Goal: Contribute content: Contribute content

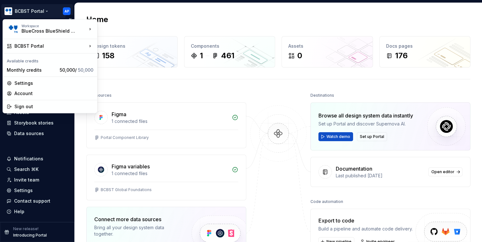
click at [45, 10] on html "BCBST Portal AP Home Documentation Analytics Code automation Design system data…" at bounding box center [241, 121] width 482 height 242
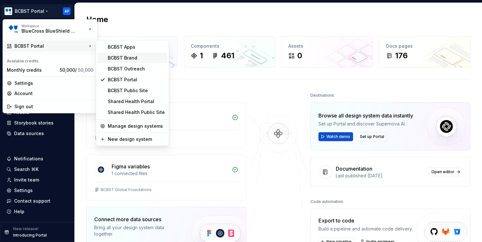
click at [145, 59] on div "BCBST Brand" at bounding box center [136, 58] width 57 height 6
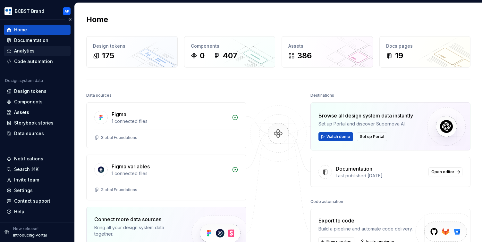
click at [54, 50] on div "Analytics" at bounding box center [37, 51] width 62 height 6
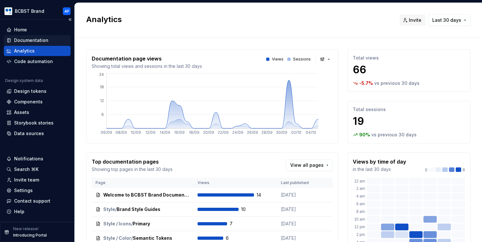
click at [49, 39] on div "Documentation" at bounding box center [37, 40] width 62 height 6
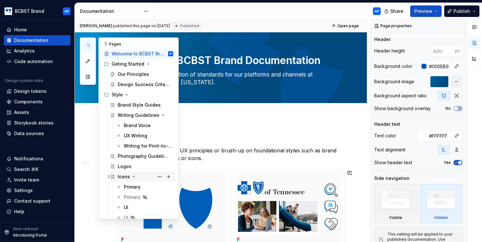
scroll to position [24, 0]
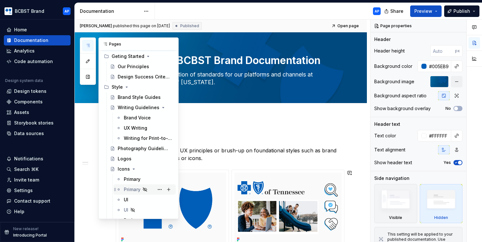
click at [127, 189] on div "Primary" at bounding box center [132, 190] width 17 height 6
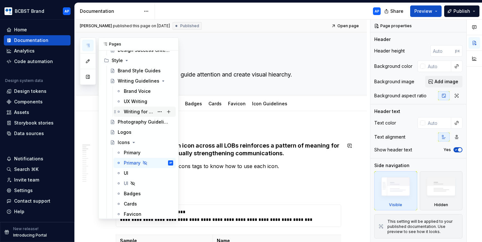
scroll to position [53, 0]
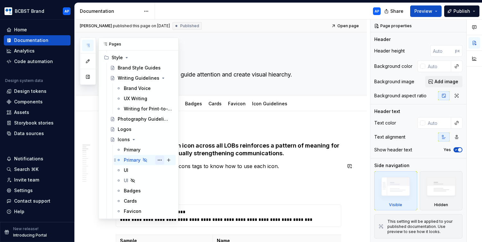
click at [161, 161] on button "Page tree" at bounding box center [159, 160] width 9 height 9
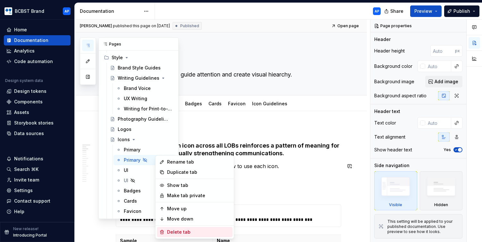
click at [176, 233] on div "Delete tab" at bounding box center [198, 232] width 63 height 6
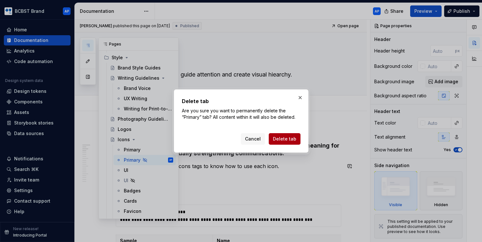
click at [283, 139] on span "Delete tab" at bounding box center [284, 139] width 23 height 6
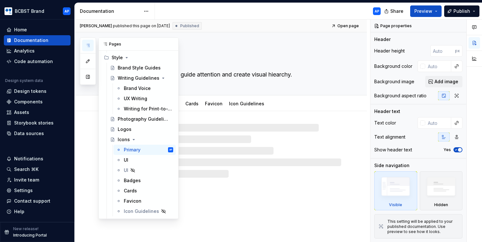
click at [87, 43] on icon "button" at bounding box center [87, 45] width 5 height 5
click at [159, 172] on button "Page tree" at bounding box center [159, 170] width 9 height 9
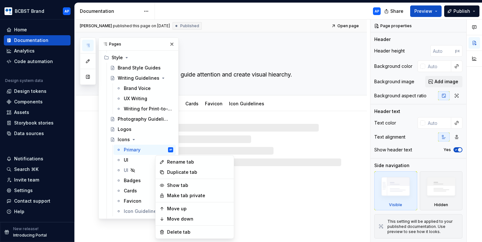
click at [136, 167] on div "Pages Add Accessibility guide for tree Page tree. Navigate the tree with the ar…" at bounding box center [129, 128] width 99 height 182
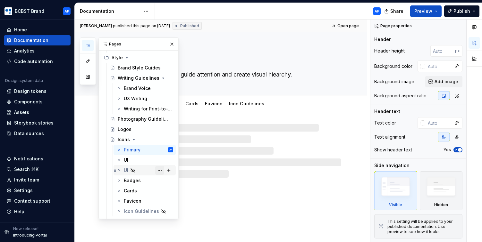
click at [159, 172] on button "Page tree" at bounding box center [159, 170] width 9 height 9
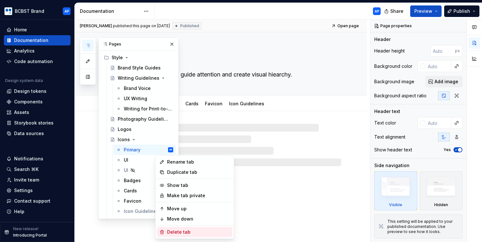
click at [173, 234] on div "Delete tab" at bounding box center [198, 232] width 63 height 6
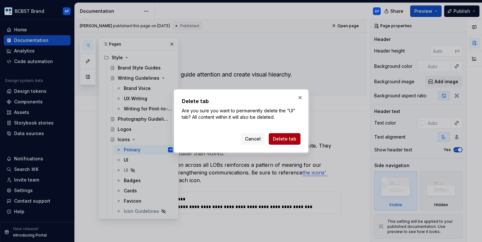
click at [283, 139] on span "Delete tab" at bounding box center [284, 139] width 23 height 6
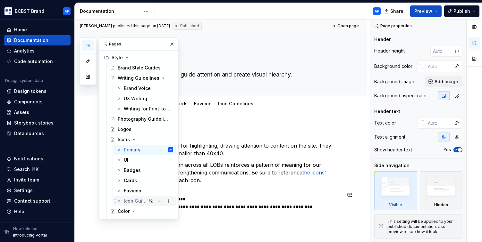
click at [133, 201] on div "Icon Guidelines" at bounding box center [135, 201] width 23 height 6
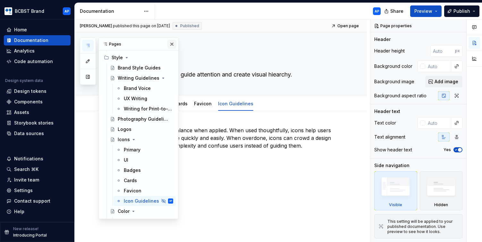
click at [173, 47] on button "button" at bounding box center [171, 44] width 9 height 9
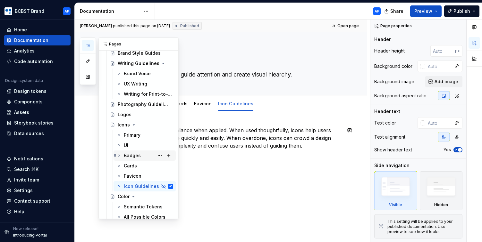
scroll to position [73, 0]
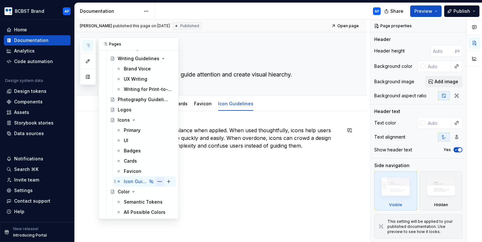
click at [160, 183] on button "Page tree" at bounding box center [159, 181] width 9 height 9
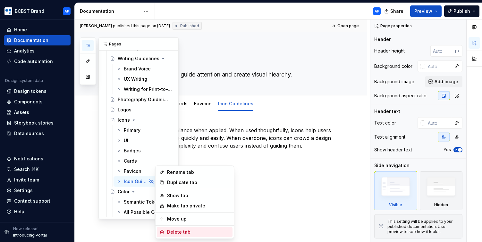
click at [171, 233] on div "Delete tab" at bounding box center [198, 232] width 63 height 6
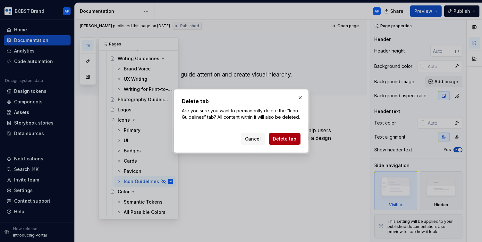
click at [278, 142] on span "Delete tab" at bounding box center [284, 139] width 23 height 6
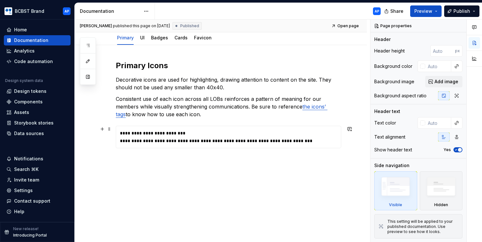
scroll to position [68, 0]
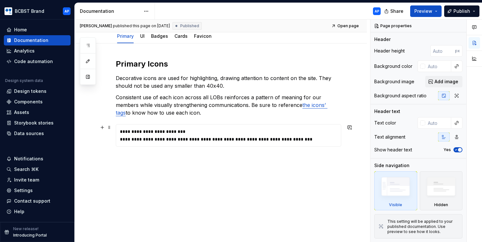
click at [276, 138] on div "**********" at bounding box center [230, 139] width 220 height 6
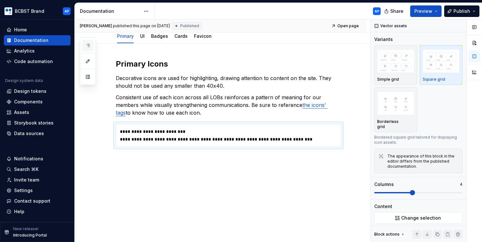
scroll to position [62, 0]
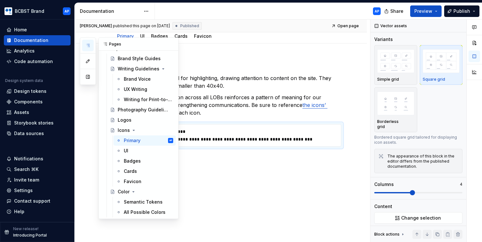
click at [88, 44] on icon "button" at bounding box center [87, 45] width 5 height 5
click at [128, 152] on div "UI" at bounding box center [148, 150] width 49 height 9
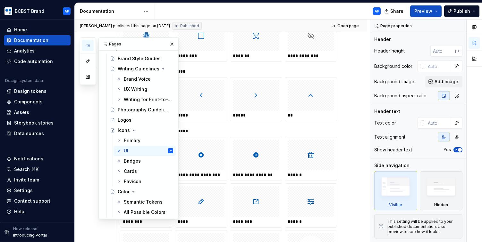
scroll to position [117, 0]
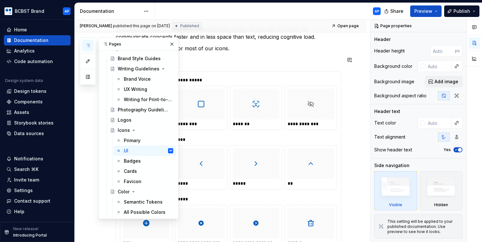
click at [259, 60] on p at bounding box center [228, 60] width 225 height 8
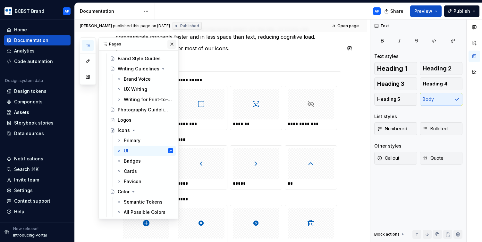
click at [173, 43] on button "button" at bounding box center [171, 44] width 9 height 9
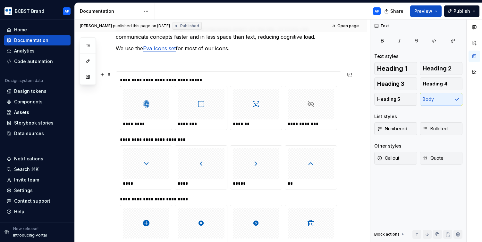
click at [198, 77] on div "**********" at bounding box center [230, 80] width 220 height 6
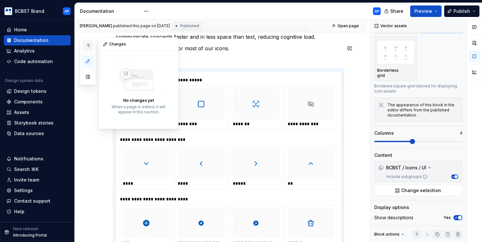
scroll to position [0, 0]
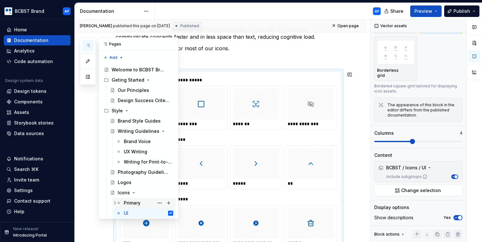
click at [132, 201] on div "Primary" at bounding box center [132, 203] width 17 height 6
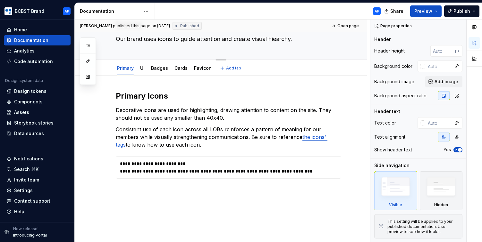
scroll to position [68, 0]
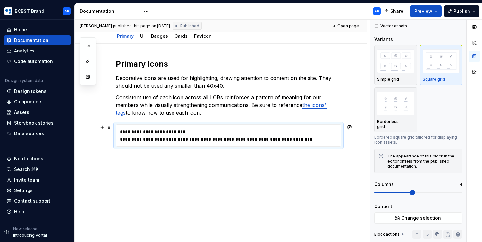
click at [244, 135] on div "**********" at bounding box center [228, 136] width 217 height 14
click at [421, 156] on div "The appearance of this block in the editor differs from the published documenta…" at bounding box center [422, 161] width 71 height 15
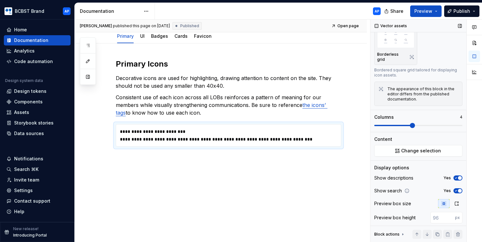
scroll to position [69, 0]
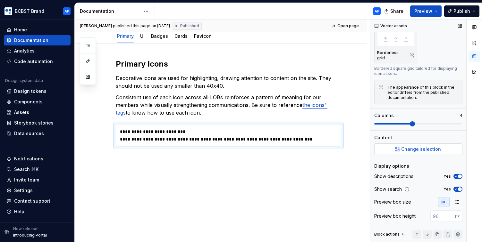
click at [437, 146] on span "Change selection" at bounding box center [421, 149] width 40 height 6
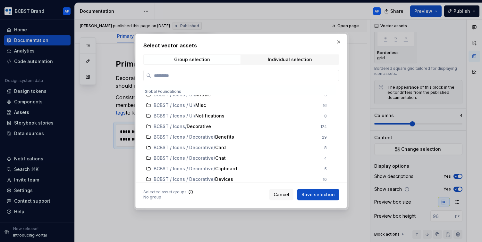
scroll to position [217, 0]
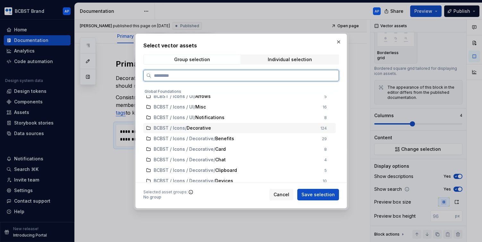
click at [237, 131] on div "BCBST / Icons / Decorative" at bounding box center [235, 128] width 163 height 6
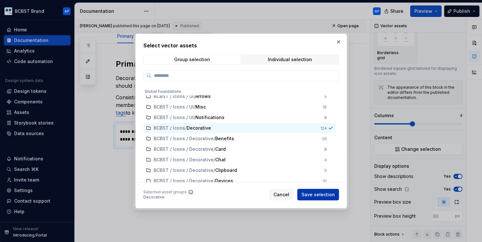
click at [317, 196] on span "Save selection" at bounding box center [317, 195] width 33 height 6
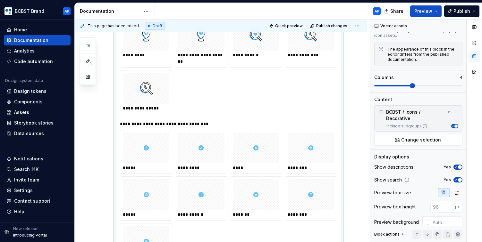
scroll to position [2081, 0]
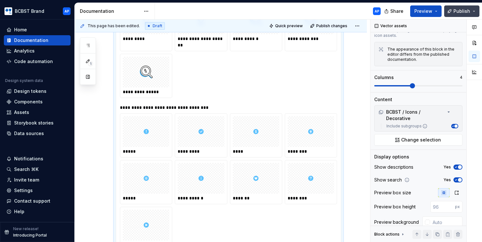
click at [457, 12] on span "Publish" at bounding box center [461, 11] width 17 height 6
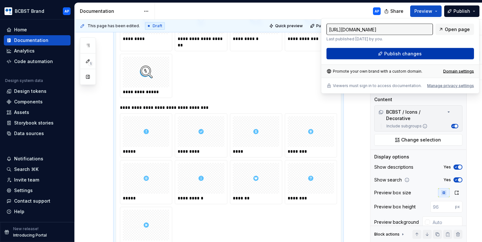
click at [417, 56] on span "Publish changes" at bounding box center [402, 54] width 37 height 6
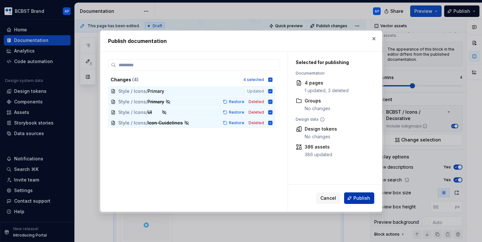
click at [370, 197] on button "Publish" at bounding box center [359, 199] width 30 height 12
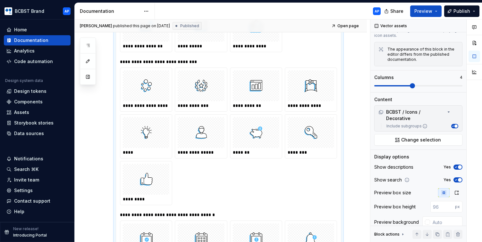
scroll to position [1307, 0]
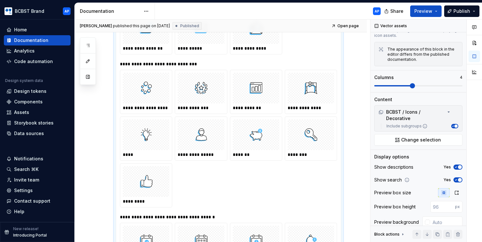
type textarea "*"
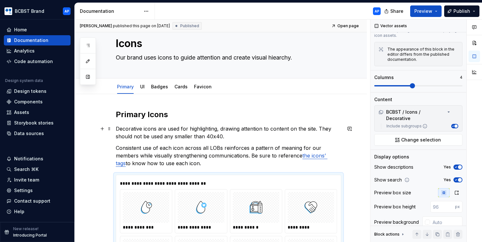
scroll to position [0, 0]
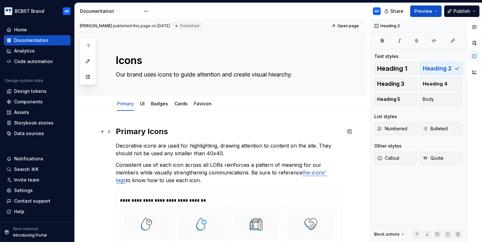
click at [133, 134] on h2 "Primary Icons" at bounding box center [228, 132] width 225 height 10
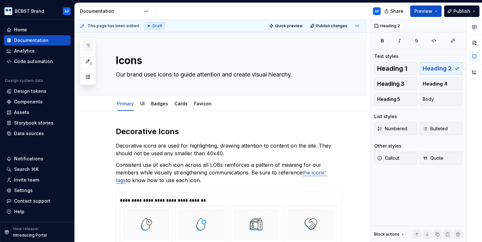
click at [91, 48] on button "button" at bounding box center [88, 46] width 12 height 12
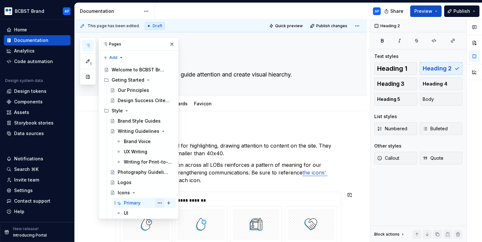
click at [159, 205] on button "Page tree" at bounding box center [159, 203] width 9 height 9
click at [139, 203] on div "1 Pages Add Accessibility guide for tree Page tree. Navigate the tree with the …" at bounding box center [129, 128] width 99 height 182
click at [220, 81] on div "Icons Our brand uses icons to guide attention and create visual hiearchy." at bounding box center [228, 63] width 225 height 63
click at [205, 53] on textarea "Icons" at bounding box center [226, 60] width 225 height 15
click at [174, 44] on button "button" at bounding box center [171, 44] width 9 height 9
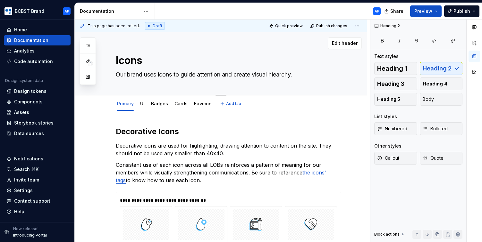
click at [130, 61] on textarea "Icons" at bounding box center [226, 60] width 225 height 15
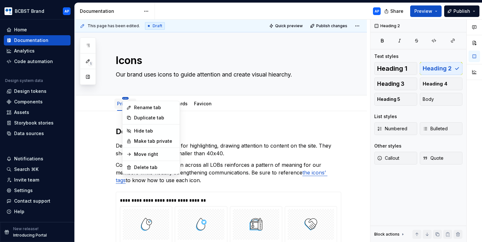
click at [125, 99] on html "BCBST Brand AP Home Documentation Analytics Code automation Design system data …" at bounding box center [241, 121] width 482 height 242
type textarea "*"
click at [132, 106] on div "Rename tab" at bounding box center [151, 108] width 54 height 10
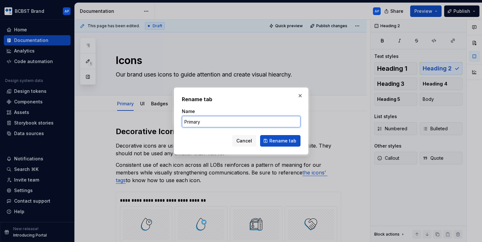
click at [194, 123] on input "Primary" at bounding box center [241, 122] width 119 height 12
type input "Decorative"
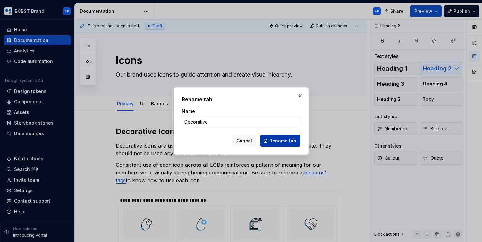
click at [280, 142] on span "Rename tab" at bounding box center [282, 141] width 27 height 6
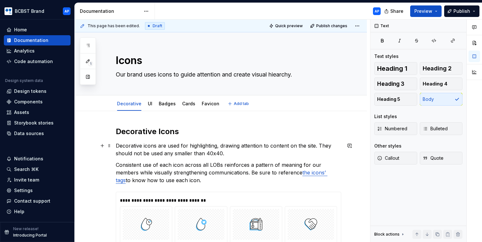
click at [268, 154] on p "Decorative icons are used for highlighting, drawing attention to content on the…" at bounding box center [228, 149] width 225 height 15
click at [246, 152] on p "Decorative icons are used for highlighting, drawing attention to content on the…" at bounding box center [228, 149] width 225 height 15
click at [332, 152] on p "Decorative icons are used for highlighting, drawing attention to content on the…" at bounding box center [228, 149] width 225 height 15
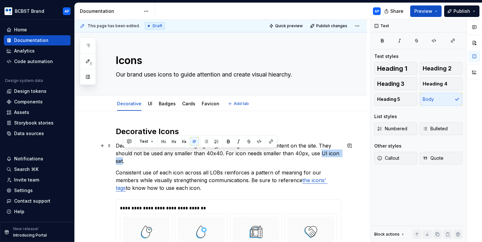
drag, startPoint x: 319, startPoint y: 154, endPoint x: 123, endPoint y: 162, distance: 196.3
click at [123, 162] on p "Decorative icons are used for highlighting, drawing attention to content on the…" at bounding box center [228, 153] width 225 height 23
click at [268, 140] on button "button" at bounding box center [270, 141] width 9 height 9
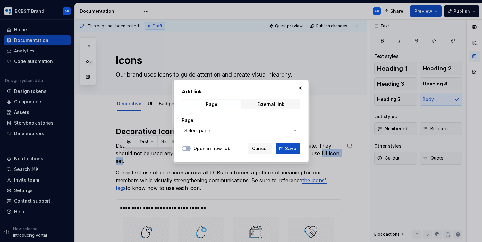
click at [266, 131] on span "Select page" at bounding box center [237, 131] width 106 height 6
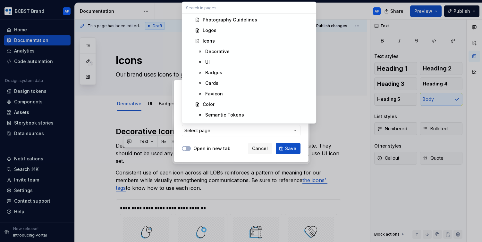
scroll to position [121, 0]
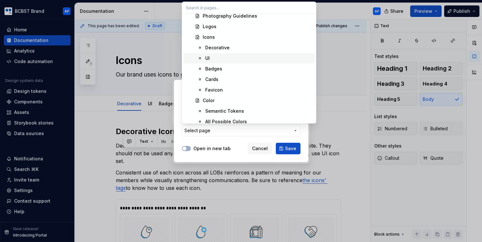
click at [244, 58] on div "UI" at bounding box center [258, 58] width 107 height 6
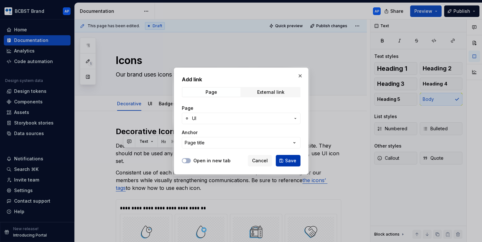
click at [289, 160] on span "Save" at bounding box center [290, 161] width 11 height 6
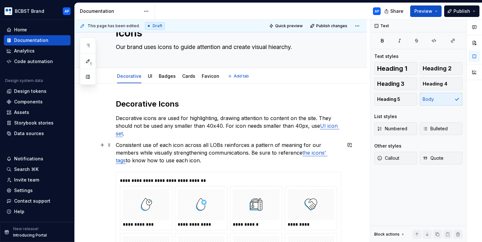
scroll to position [29, 0]
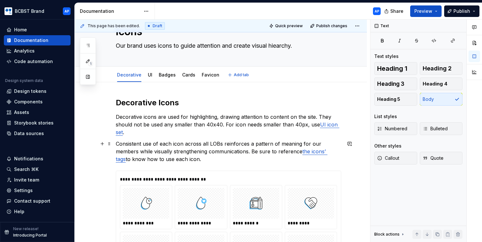
click at [195, 158] on p "Consistent use of each icon across all LOBs reinforces a pattern of meaning for…" at bounding box center [228, 151] width 225 height 23
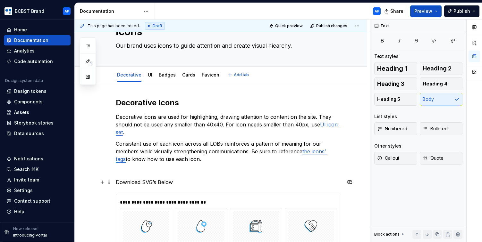
click at [160, 183] on p "Download SVG’s Below" at bounding box center [228, 183] width 225 height 8
click at [155, 182] on p "Download SVG’s below" at bounding box center [228, 183] width 225 height 8
click at [173, 182] on p "Download SVG below" at bounding box center [228, 183] width 225 height 8
click at [151, 183] on p "Download SVG below" at bounding box center [228, 183] width 225 height 8
click at [173, 182] on p "Download SVGs below" at bounding box center [228, 183] width 225 height 8
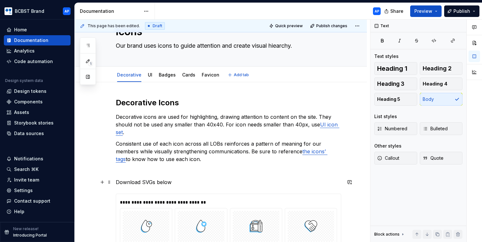
click at [173, 182] on p "Download SVGs below" at bounding box center [228, 183] width 225 height 8
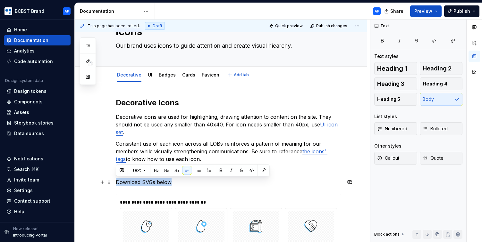
click at [173, 182] on p "Download SVGs below" at bounding box center [228, 183] width 225 height 8
click at [397, 90] on button "Heading 3" at bounding box center [395, 84] width 43 height 13
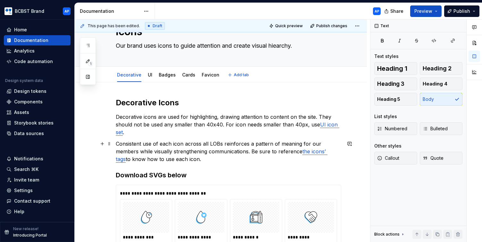
scroll to position [14, 0]
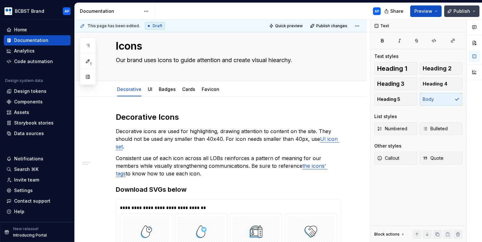
click at [473, 11] on button "Publish" at bounding box center [461, 11] width 35 height 12
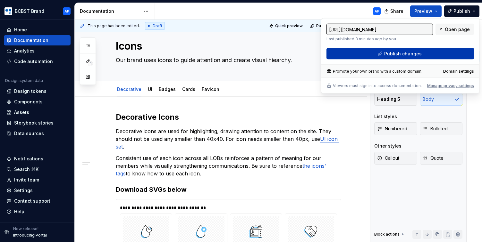
click at [432, 54] on button "Publish changes" at bounding box center [399, 54] width 147 height 12
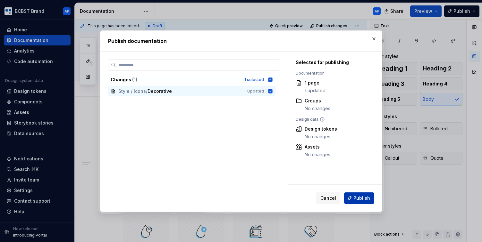
click at [367, 201] on span "Publish" at bounding box center [361, 198] width 17 height 6
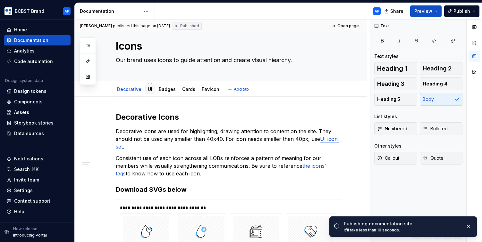
click at [148, 91] on link "UI" at bounding box center [150, 89] width 4 height 5
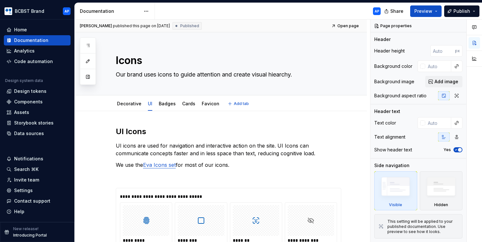
type textarea "*"
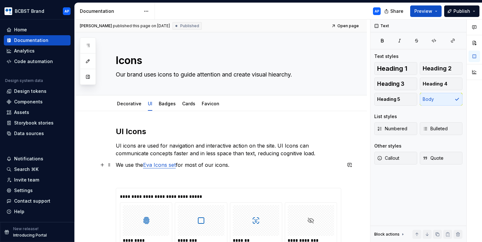
click at [262, 167] on p "We use the Eva Icons set for most of our icons." at bounding box center [228, 165] width 225 height 8
click at [220, 174] on p at bounding box center [228, 177] width 225 height 8
click at [126, 109] on div "Decorative" at bounding box center [128, 104] width 29 height 10
click at [135, 104] on link "Decorative" at bounding box center [129, 103] width 24 height 5
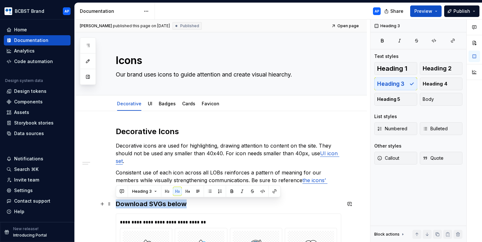
drag, startPoint x: 195, startPoint y: 202, endPoint x: 113, endPoint y: 204, distance: 81.7
copy h3 "Download SVGs below"
click at [149, 103] on link "UI" at bounding box center [150, 103] width 4 height 5
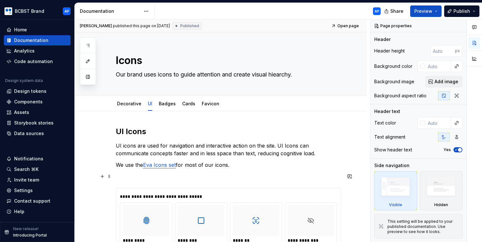
click at [188, 179] on p at bounding box center [228, 177] width 225 height 8
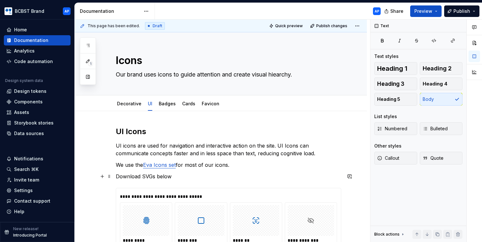
click at [157, 179] on p "Download SVGs below" at bounding box center [228, 177] width 225 height 8
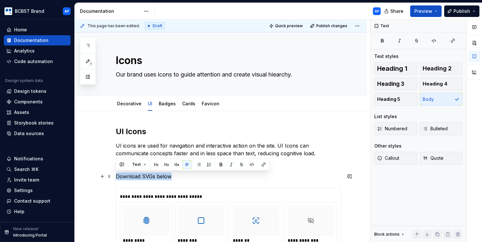
click at [157, 179] on p "Download SVGs below" at bounding box center [228, 177] width 225 height 8
click at [404, 82] on button "Heading 3" at bounding box center [395, 84] width 43 height 13
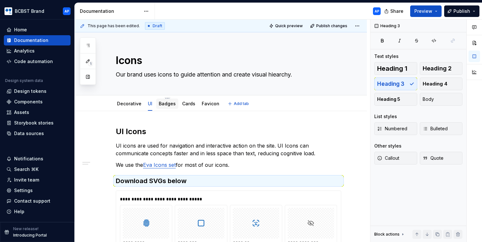
click at [167, 107] on div "Badges" at bounding box center [167, 104] width 17 height 8
click at [166, 104] on link "Badges" at bounding box center [167, 103] width 17 height 5
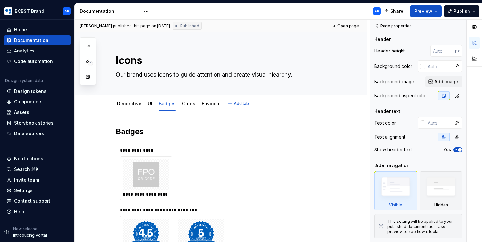
type textarea "*"
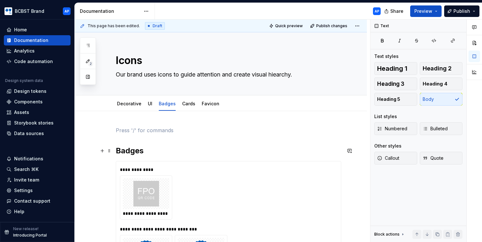
click at [151, 153] on h2 "Badges" at bounding box center [228, 151] width 225 height 10
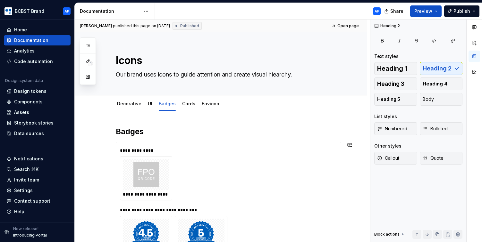
click at [155, 133] on h2 "Badges" at bounding box center [228, 132] width 225 height 10
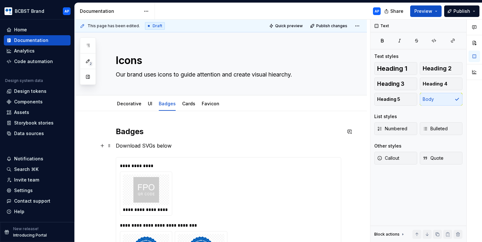
click at [155, 142] on p "Download SVGs below" at bounding box center [228, 146] width 225 height 8
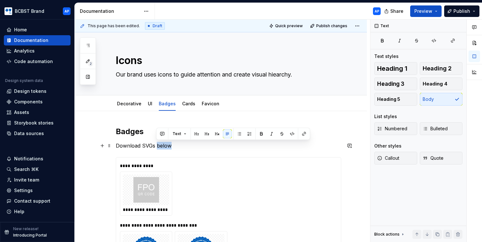
click at [155, 142] on p "Download SVGs below" at bounding box center [228, 146] width 225 height 8
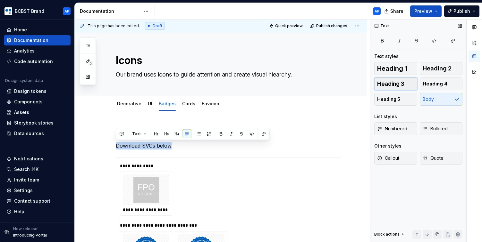
click at [395, 78] on button "Heading 3" at bounding box center [395, 84] width 43 height 13
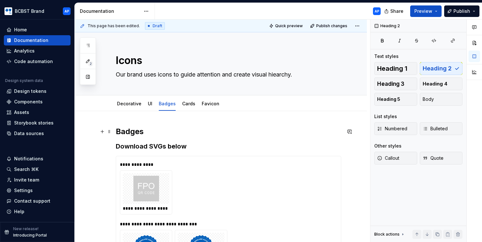
click at [172, 130] on h2 "Badges" at bounding box center [228, 132] width 225 height 10
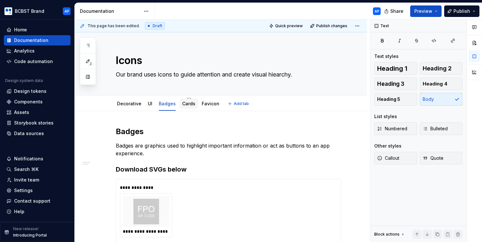
click at [188, 106] on link "Cards" at bounding box center [188, 103] width 13 height 5
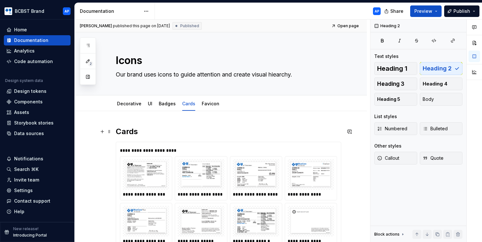
click at [179, 131] on h2 "Cards" at bounding box center [228, 132] width 225 height 10
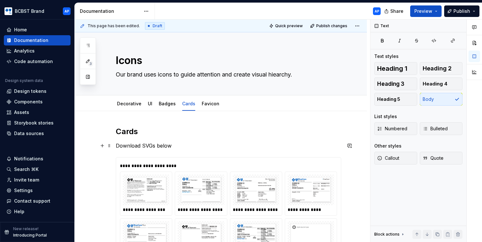
click at [145, 146] on p "Download SVGs below" at bounding box center [228, 146] width 225 height 8
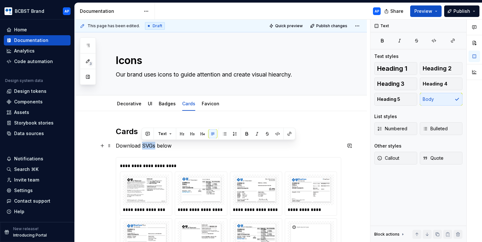
click at [145, 146] on p "Download SVGs below" at bounding box center [228, 146] width 225 height 8
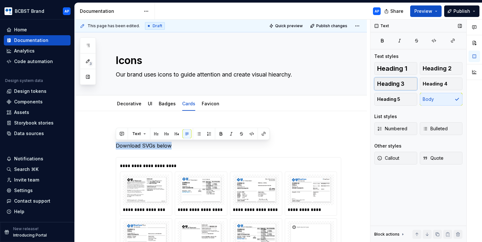
click at [398, 83] on span "Heading 3" at bounding box center [390, 84] width 27 height 6
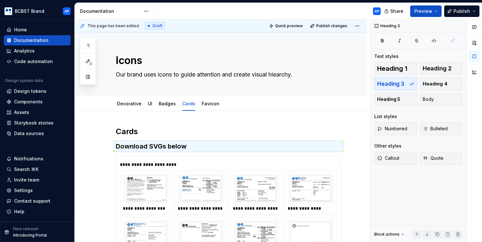
type textarea "*"
click at [177, 135] on h2 "Cards" at bounding box center [228, 132] width 225 height 10
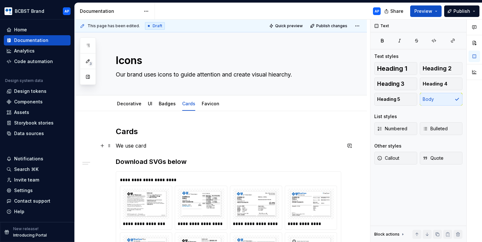
click at [135, 146] on p "We use card" at bounding box center [228, 146] width 225 height 8
click at [186, 147] on p "We use placeholder card" at bounding box center [228, 146] width 225 height 8
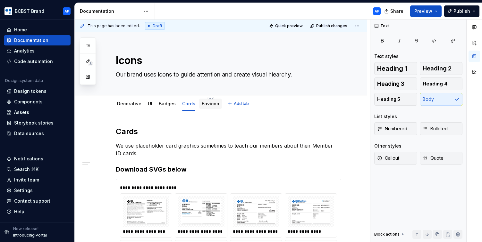
click at [209, 103] on link "Favicon" at bounding box center [211, 103] width 18 height 5
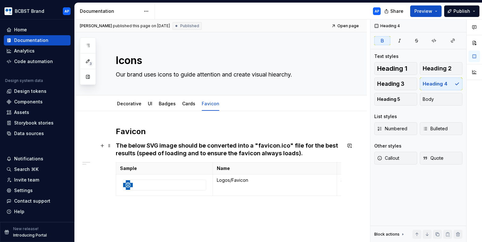
click at [187, 152] on strong "The below SVG image should be converted into a "favicon.ico" file for the best …" at bounding box center [227, 149] width 223 height 14
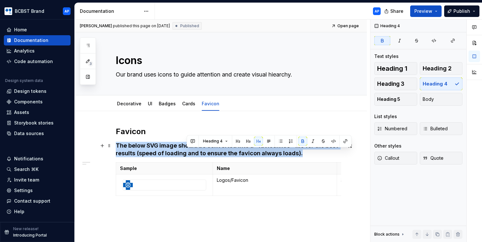
click at [187, 152] on strong "The below SVG image should be converted into a "favicon.ico" file for the best …" at bounding box center [227, 149] width 223 height 14
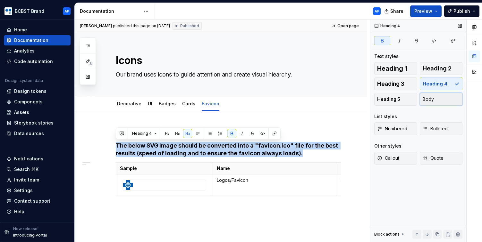
click at [427, 99] on span "Body" at bounding box center [427, 99] width 11 height 6
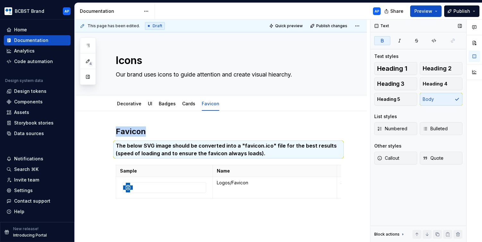
click at [378, 39] on button "button" at bounding box center [382, 40] width 16 height 9
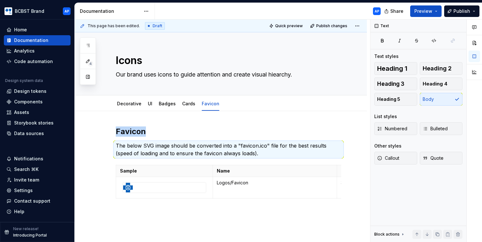
type textarea "*"
click at [246, 157] on p "The below SVG image should be converted into a "favicon.ico" file for the best …" at bounding box center [228, 149] width 225 height 15
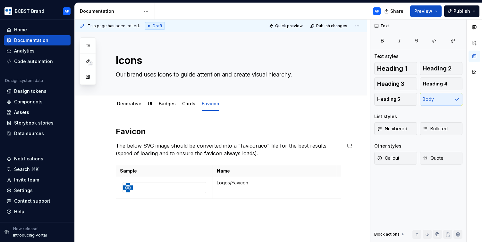
click at [244, 164] on div "Favicon The below SVG image should be converted into a "favicon.ico" file for t…" at bounding box center [228, 172] width 225 height 90
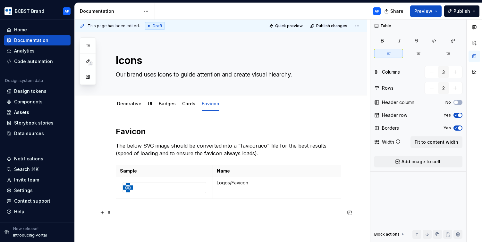
click at [237, 217] on div "Favicon The below SVG image should be converted into a "favicon.ico" file for t…" at bounding box center [228, 176] width 225 height 98
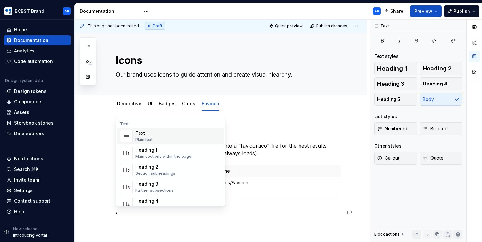
scroll to position [5, 0]
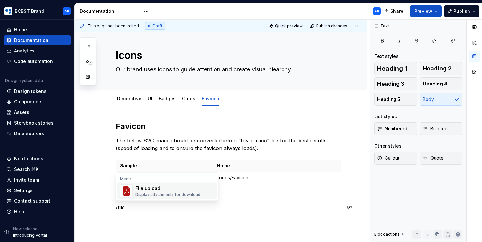
click at [196, 197] on span "File upload Display attachments for download" at bounding box center [166, 191] width 99 height 17
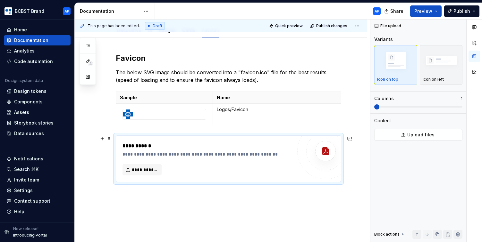
scroll to position [82, 0]
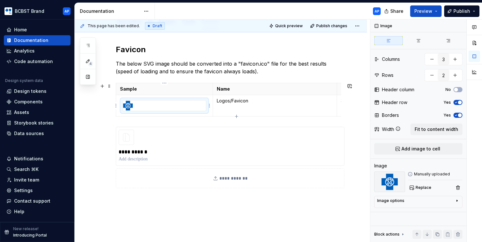
click at [130, 104] on img at bounding box center [128, 106] width 10 height 10
type textarea "*"
click at [130, 162] on p at bounding box center [230, 159] width 223 height 6
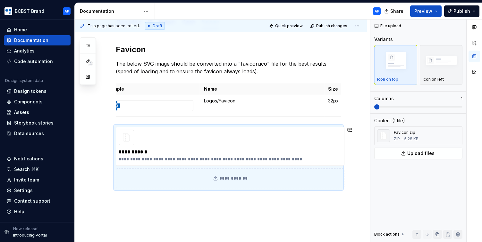
click at [202, 231] on div "**********" at bounding box center [221, 149] width 292 height 240
click at [131, 105] on img at bounding box center [128, 106] width 10 height 10
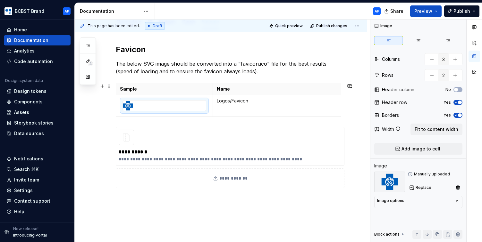
scroll to position [0, 13]
type textarea "*"
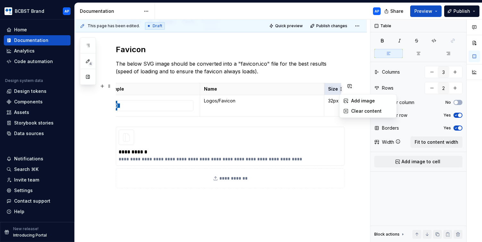
click at [339, 92] on html "BCBST Brand AP Home Documentation Analytics Code automation Design system data …" at bounding box center [241, 121] width 482 height 242
click at [335, 88] on html "BCBST Brand AP Home Documentation Analytics Code automation Design system data …" at bounding box center [241, 121] width 482 height 242
click at [341, 89] on html "BCBST Brand AP Home Documentation Analytics Code automation Design system data …" at bounding box center [241, 121] width 482 height 242
click at [330, 87] on p "Size" at bounding box center [334, 89] width 12 height 6
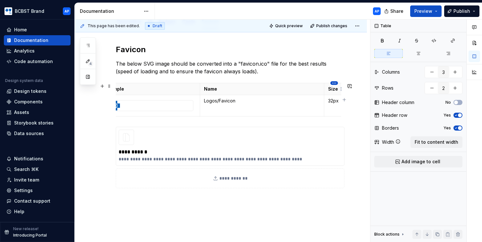
click at [333, 84] on html "BCBST Brand AP Home Documentation Analytics Code automation Design system data …" at bounding box center [241, 121] width 482 height 242
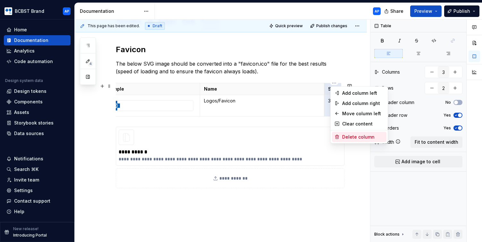
click at [347, 136] on div "Delete column" at bounding box center [363, 137] width 42 height 6
type input "2"
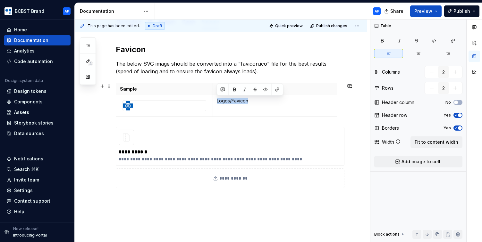
scroll to position [0, 0]
click at [278, 109] on td "Logos/Favicon" at bounding box center [274, 105] width 124 height 21
drag, startPoint x: 231, startPoint y: 101, endPoint x: 213, endPoint y: 101, distance: 17.6
click at [213, 101] on td "Logos/Favicon" at bounding box center [274, 105] width 124 height 21
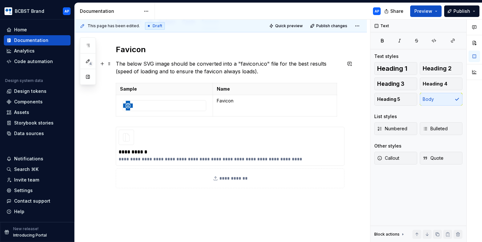
click at [240, 69] on p "The below SVG image should be converted into a "favicon.ico" file for the best …" at bounding box center [228, 67] width 225 height 15
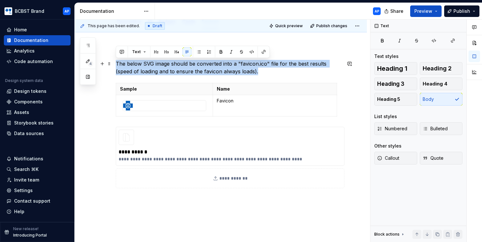
drag, startPoint x: 117, startPoint y: 64, endPoint x: 239, endPoint y: 72, distance: 122.4
click at [239, 72] on p "The below SVG image should be converted into a "favicon.ico" file for the best …" at bounding box center [228, 67] width 225 height 15
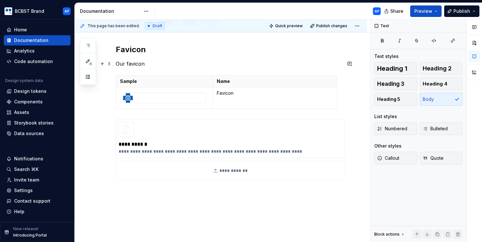
click at [117, 63] on p "Our favicon" at bounding box center [228, 64] width 225 height 8
click at [189, 60] on p "Below is the BCBST favicon" at bounding box center [228, 64] width 225 height 8
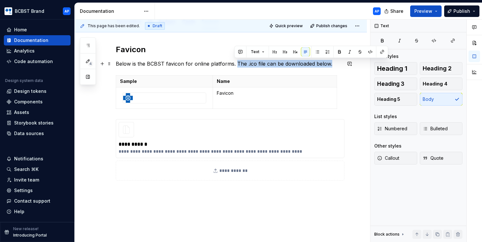
drag, startPoint x: 236, startPoint y: 63, endPoint x: 330, endPoint y: 67, distance: 94.3
click at [330, 67] on p "Below is the BCBST favicon for online platforms. The .ico file can be downloade…" at bounding box center [228, 64] width 225 height 8
copy p "The .ico file can be downloaded below."
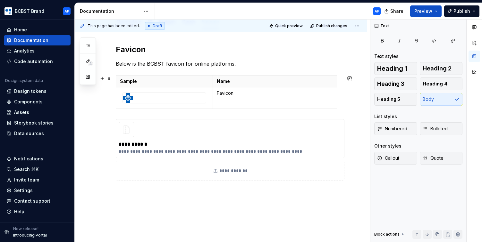
click at [334, 112] on div "**********" at bounding box center [228, 113] width 225 height 136
click at [344, 108] on div "**********" at bounding box center [221, 145] width 292 height 232
click at [350, 96] on div "**********" at bounding box center [221, 145] width 292 height 232
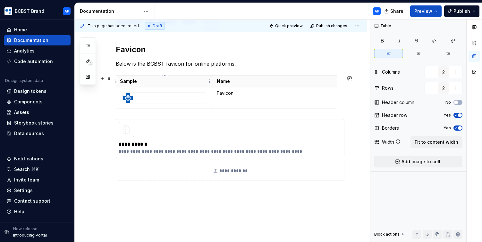
click at [146, 84] on p "Sample" at bounding box center [164, 81] width 89 height 6
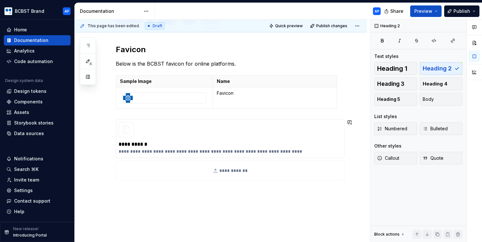
click at [303, 116] on div "**********" at bounding box center [228, 113] width 225 height 136
click at [302, 113] on div "**********" at bounding box center [228, 113] width 225 height 136
click at [296, 66] on p "Below is the BCBST favicon for online platforms." at bounding box center [228, 64] width 225 height 8
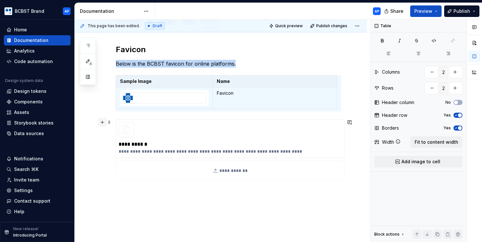
click at [103, 124] on button "button" at bounding box center [102, 122] width 9 height 9
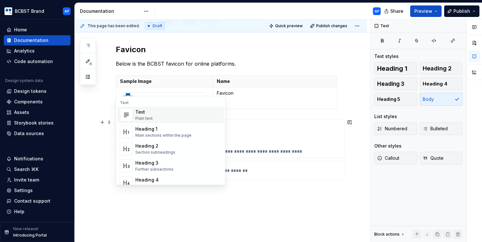
click at [139, 113] on div "Text" at bounding box center [143, 112] width 17 height 6
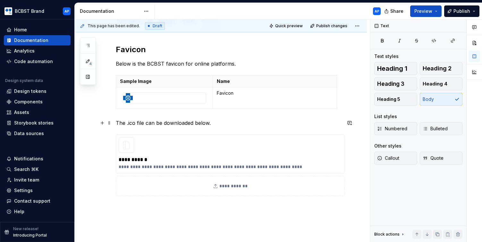
click at [151, 121] on p "The .ico file can be downloaded below." at bounding box center [228, 123] width 225 height 8
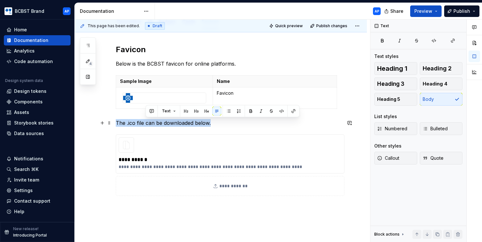
click at [151, 121] on p "The .ico file can be downloaded below." at bounding box center [228, 123] width 225 height 8
click at [214, 124] on p "The .ico file can be downloaded below." at bounding box center [228, 123] width 225 height 8
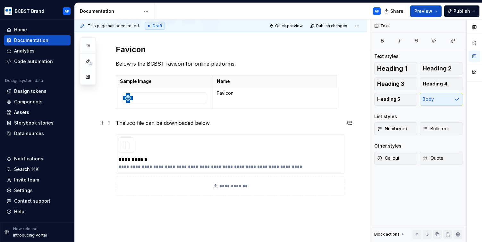
click at [199, 125] on p "The .ico file can be downloaded below." at bounding box center [228, 123] width 225 height 8
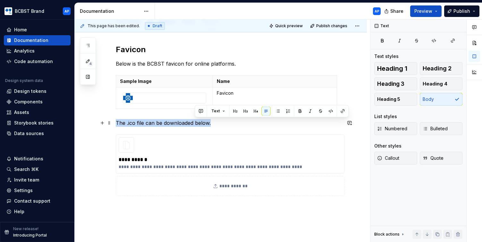
click at [199, 125] on p "The .ico file can be downloaded below." at bounding box center [228, 123] width 225 height 8
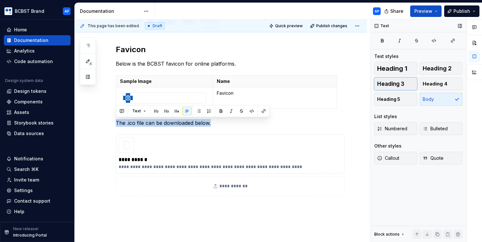
click at [404, 86] on span "Heading 3" at bounding box center [390, 84] width 27 height 6
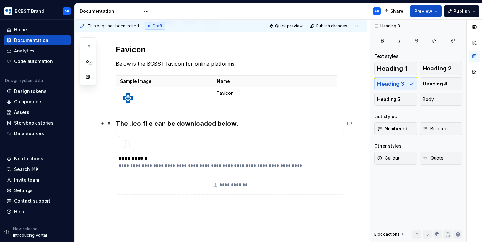
click at [154, 122] on h3 "The .ico file can be downloaded below." at bounding box center [228, 123] width 225 height 9
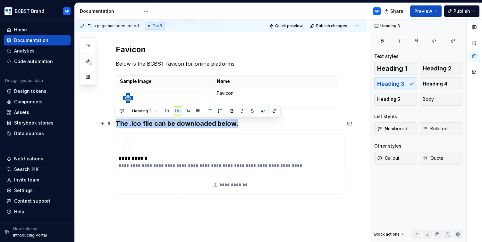
click at [154, 122] on h3 "The .ico file can be downloaded below." at bounding box center [228, 123] width 225 height 9
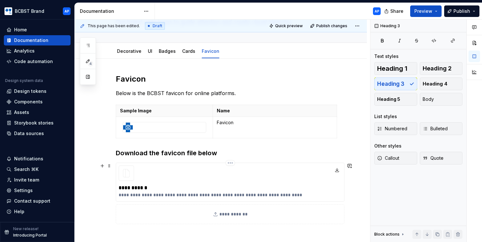
scroll to position [49, 0]
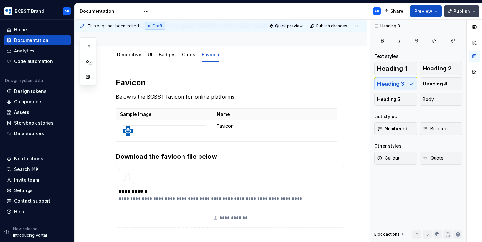
click at [475, 13] on button "Publish" at bounding box center [461, 11] width 35 height 12
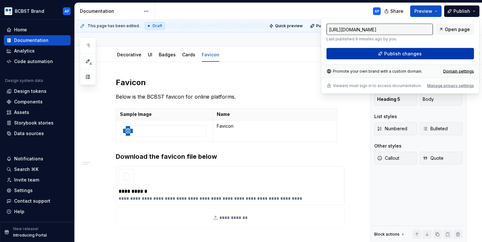
click at [407, 58] on button "Publish changes" at bounding box center [399, 54] width 147 height 12
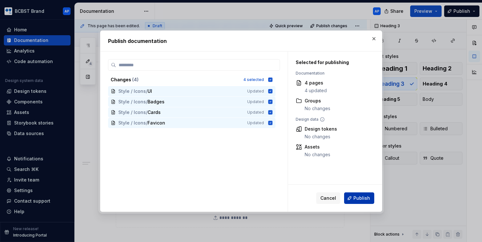
click at [356, 198] on span "Publish" at bounding box center [361, 198] width 17 height 6
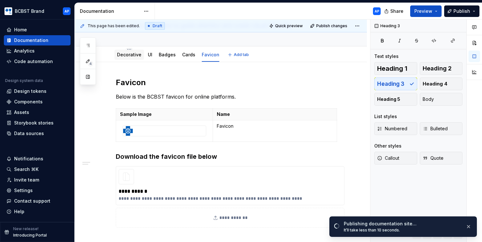
click at [121, 55] on link "Decorative" at bounding box center [129, 54] width 24 height 5
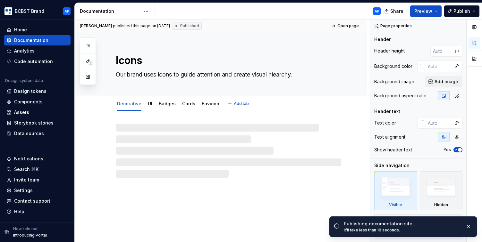
type textarea "*"
click at [241, 104] on span "Add tab" at bounding box center [241, 103] width 15 height 5
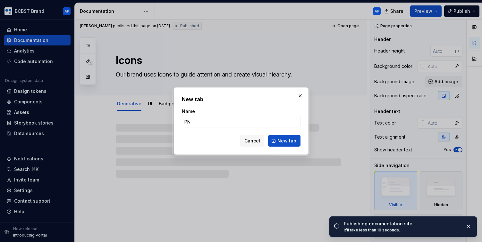
type input "PNG"
type textarea "*"
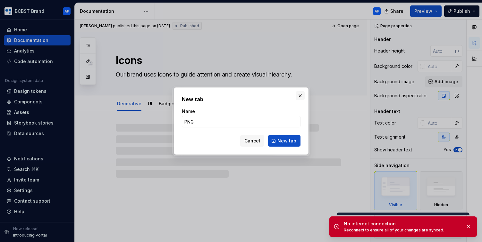
type input "PNG"
click at [302, 96] on button "button" at bounding box center [299, 95] width 9 height 9
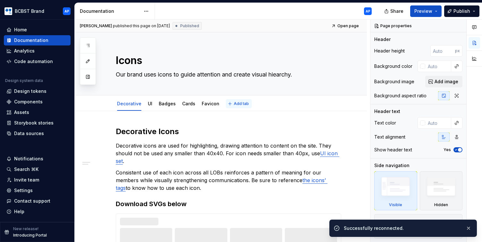
type textarea "*"
click at [245, 102] on button "Add tab" at bounding box center [239, 103] width 26 height 9
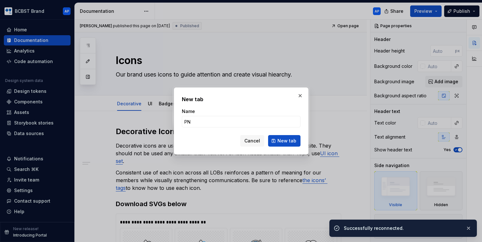
type input "PNG"
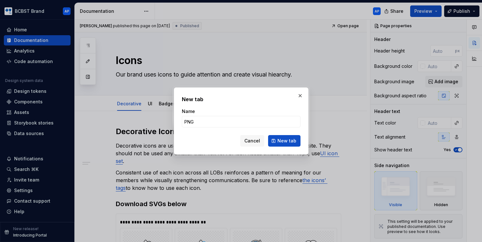
type textarea "*"
type input "PNG Download"
click at [293, 141] on span "New tab" at bounding box center [286, 141] width 19 height 6
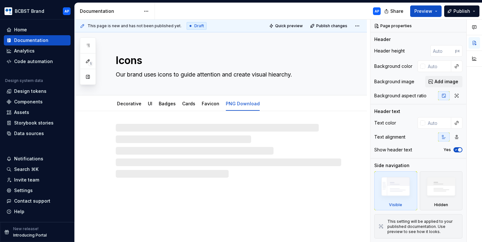
type textarea "*"
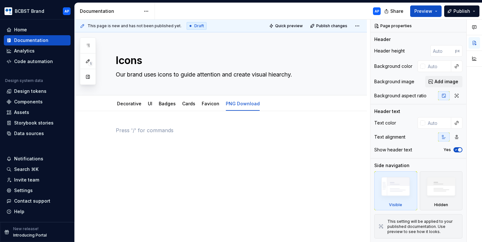
click at [228, 153] on div at bounding box center [228, 143] width 225 height 32
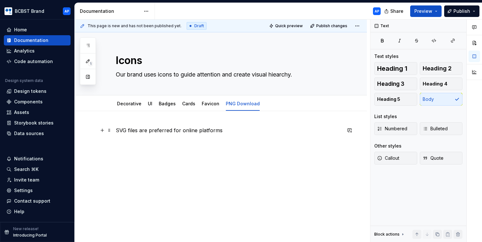
click at [197, 130] on p "SVG files are preferred for online platforms" at bounding box center [228, 131] width 225 height 8
click at [246, 131] on p "SVG files are preferred for online and app platforms" at bounding box center [228, 131] width 225 height 8
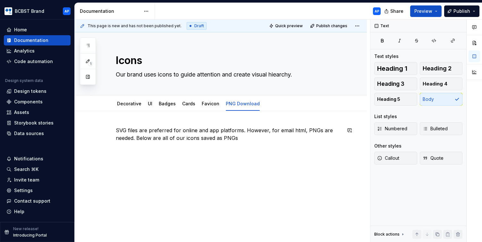
click at [303, 145] on div "SVG files are preferred for online and app platforms. However, for email html, …" at bounding box center [228, 139] width 225 height 24
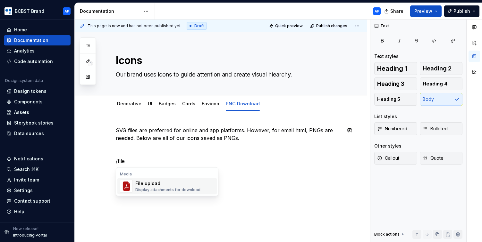
click at [202, 179] on span "File upload Display attachments for download" at bounding box center [166, 186] width 99 height 17
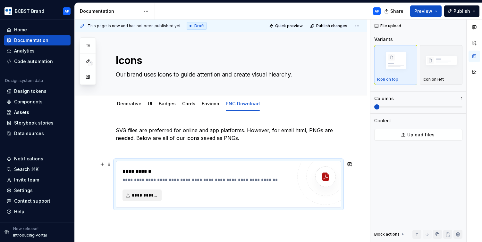
click at [150, 195] on span "**********" at bounding box center [145, 195] width 26 height 6
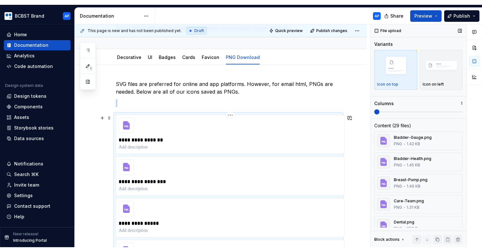
scroll to position [48, 0]
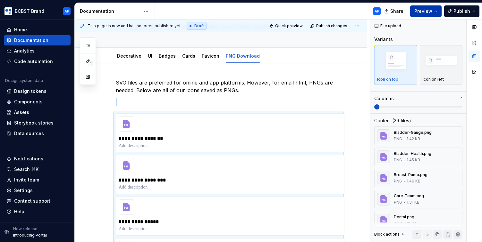
click at [437, 13] on button "Preview" at bounding box center [425, 11] width 31 height 12
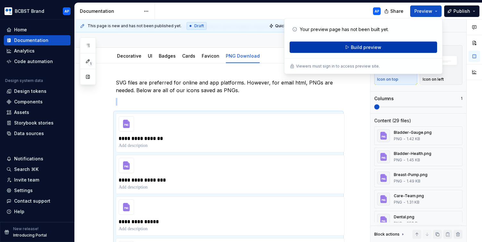
click at [412, 47] on button "Build preview" at bounding box center [362, 48] width 147 height 12
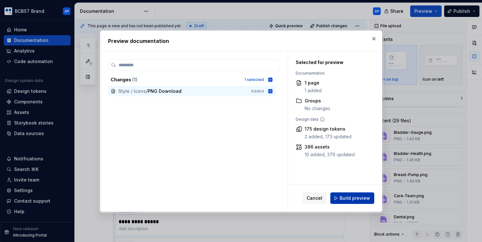
click at [360, 199] on span "Build preview" at bounding box center [354, 198] width 30 height 6
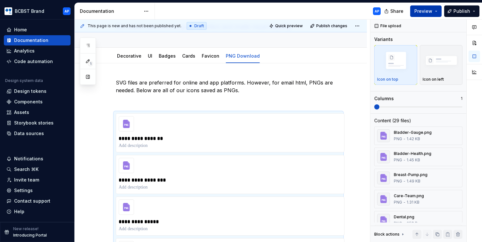
click at [437, 10] on button "Preview" at bounding box center [425, 11] width 31 height 12
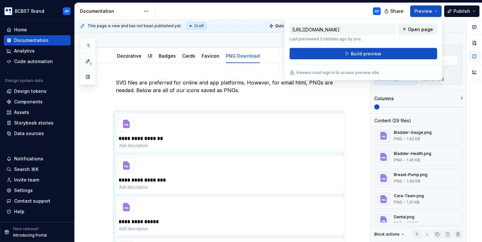
click at [423, 29] on span "Open page" at bounding box center [420, 29] width 25 height 6
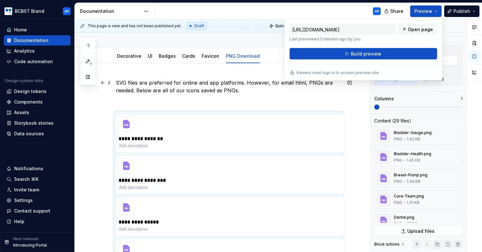
click at [158, 83] on p "SVG files are preferred for online and app platforms. However, for email html, …" at bounding box center [228, 86] width 225 height 15
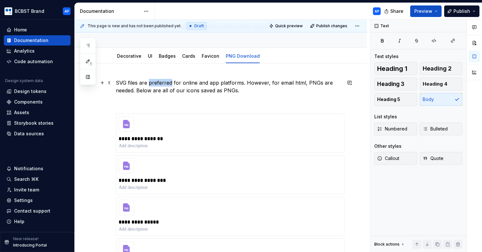
click at [158, 83] on p "SVG files are preferred for online and app platforms. However, for email html, …" at bounding box center [228, 86] width 225 height 15
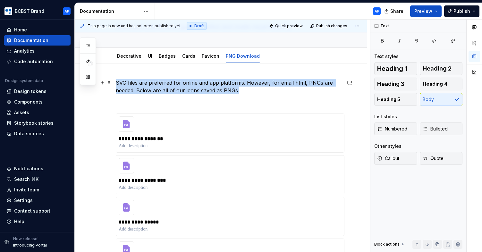
click at [158, 83] on p "SVG files are preferred for online and app platforms. However, for email html, …" at bounding box center [228, 86] width 225 height 15
copy p "SVG files are preferred for online and app platforms. However, for email html, …"
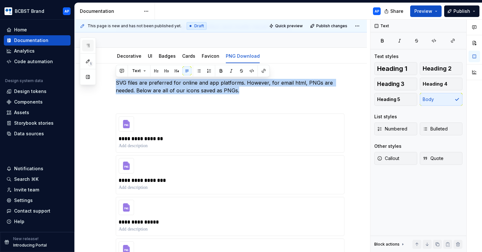
click at [86, 42] on button "button" at bounding box center [88, 46] width 12 height 12
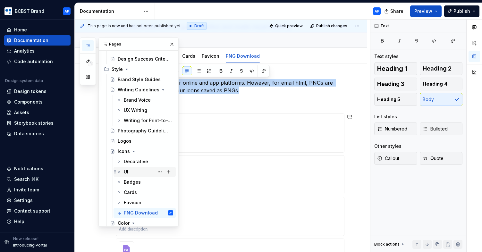
scroll to position [65, 0]
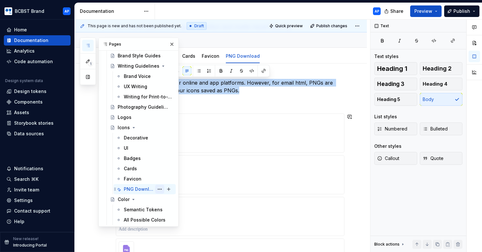
click at [161, 189] on button "Page tree" at bounding box center [159, 189] width 9 height 9
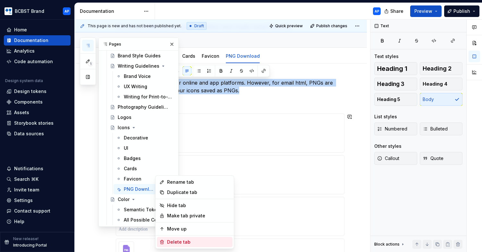
click at [176, 242] on div "Delete tab" at bounding box center [198, 242] width 63 height 6
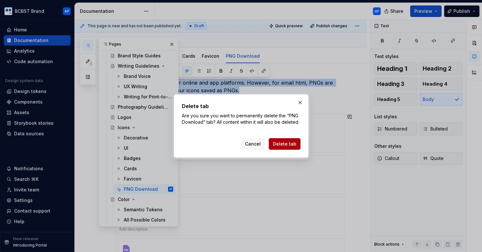
click at [284, 142] on span "Delete tab" at bounding box center [284, 144] width 23 height 6
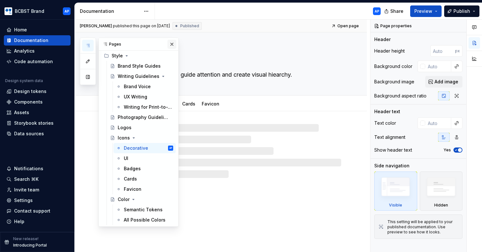
click at [171, 44] on button "button" at bounding box center [171, 44] width 9 height 9
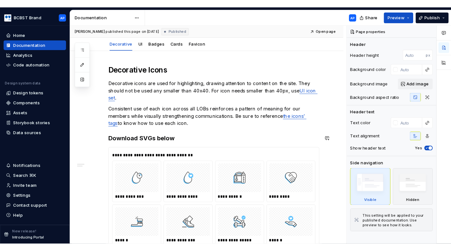
scroll to position [68, 0]
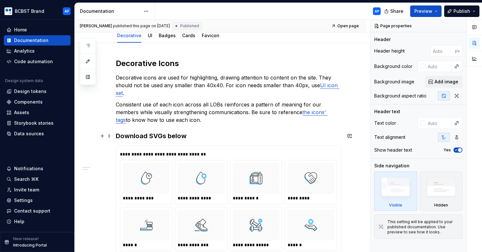
click at [195, 138] on h3 "Download SVGs below" at bounding box center [228, 135] width 225 height 9
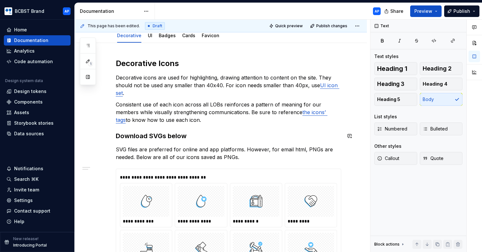
type textarea "*"
click at [169, 136] on h3 "Download SVGs below" at bounding box center [228, 135] width 225 height 9
click at [241, 158] on p "SVG files are preferred for online and app platforms. However, for email html, …" at bounding box center [228, 153] width 225 height 15
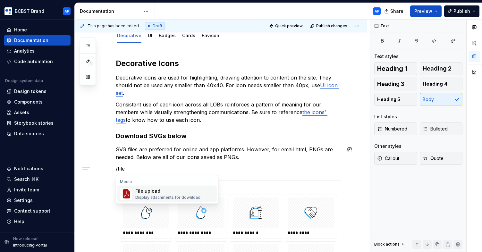
click at [137, 188] on div "File upload" at bounding box center [167, 191] width 65 height 6
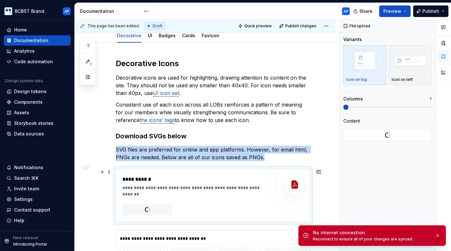
scroll to position [83, 0]
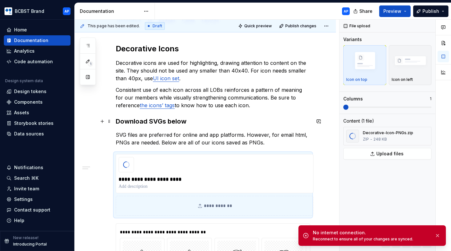
click at [158, 121] on h3 "Download SVGs below" at bounding box center [213, 121] width 195 height 9
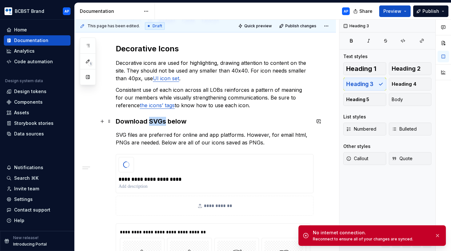
click at [158, 121] on h3 "Download SVGs below" at bounding box center [213, 121] width 195 height 9
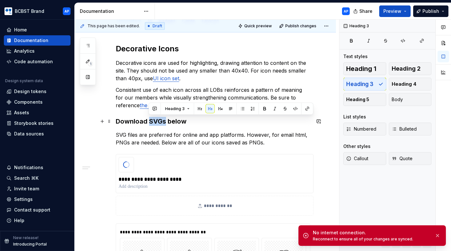
click at [165, 122] on h3 "Download SVGs below" at bounding box center [213, 121] width 195 height 9
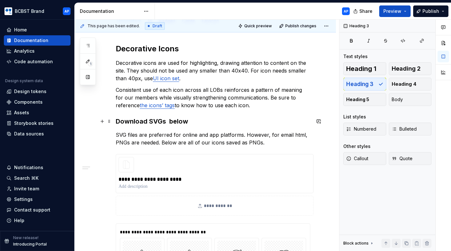
type textarea "*"
click at [159, 121] on h3 "Download SVGs below" at bounding box center [213, 121] width 195 height 9
click at [148, 121] on h3 "Download Icons below" at bounding box center [213, 121] width 195 height 9
click at [204, 122] on h3 "Download Decorative Icons below" at bounding box center [213, 121] width 195 height 9
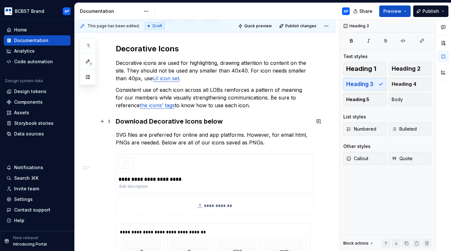
click at [207, 122] on h3 "Download Decorative Icons below" at bounding box center [213, 121] width 195 height 9
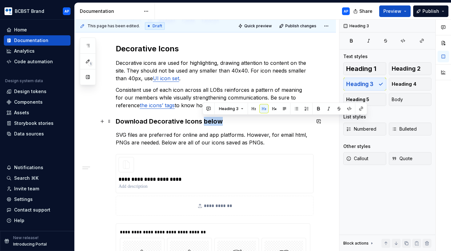
click at [207, 122] on h3 "Download Decorative Icons below" at bounding box center [213, 121] width 195 height 9
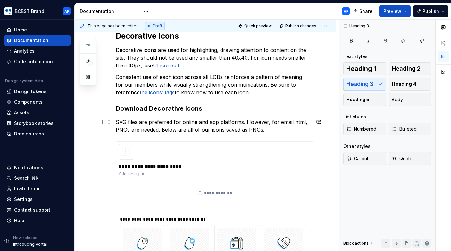
scroll to position [108, 0]
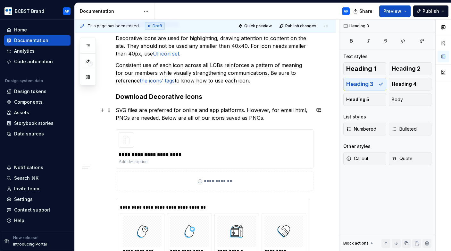
click at [241, 111] on p "SVG files are preferred for online and app platforms. However, for email html, …" at bounding box center [213, 113] width 195 height 15
click at [244, 107] on p "SVG files are preferred for online and app platforms. However, for email html, …" at bounding box center [213, 113] width 195 height 15
click at [242, 110] on p "SVG files are preferred for online and app platforms. However, for email html, …" at bounding box center [213, 113] width 195 height 15
click at [241, 110] on p "SVG files are preferred for online and app platforms. However, for email html, …" at bounding box center [213, 113] width 195 height 15
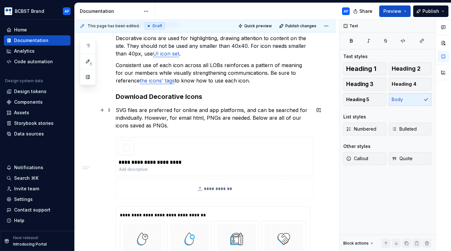
click at [306, 109] on p "SVG files are preferred for online and app platforms, and can be searched for i…" at bounding box center [213, 117] width 195 height 23
click at [184, 117] on p "SVG files are preferred for online and app platforms, and can be searched for a…" at bounding box center [213, 117] width 195 height 23
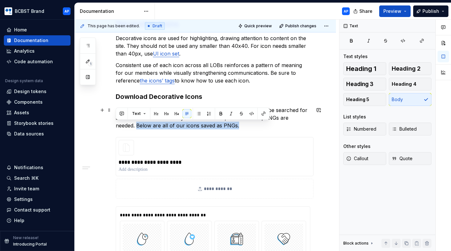
drag, startPoint x: 216, startPoint y: 125, endPoint x: 117, endPoint y: 124, distance: 98.4
click at [117, 124] on p "SVG files are preferred for online and app platforms, and can be searched for a…" at bounding box center [213, 117] width 195 height 23
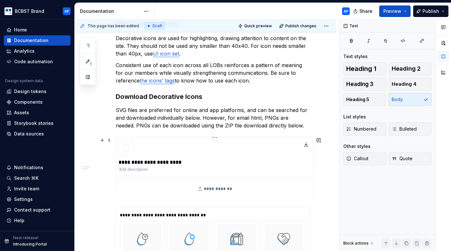
click at [267, 166] on p at bounding box center [215, 169] width 192 height 6
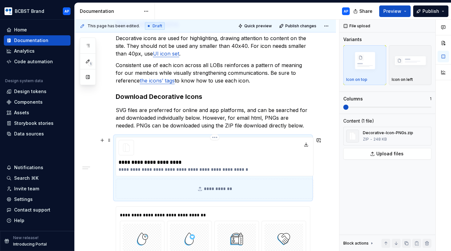
click at [226, 168] on p "**********" at bounding box center [215, 169] width 192 height 6
click at [251, 168] on p "**********" at bounding box center [215, 169] width 192 height 6
click at [416, 67] on img "button" at bounding box center [410, 61] width 37 height 25
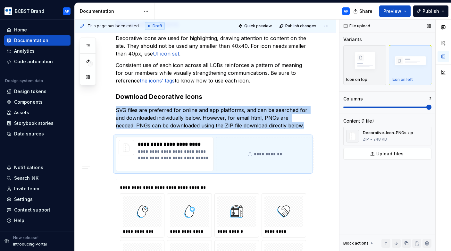
click at [426, 105] on span at bounding box center [428, 106] width 5 height 5
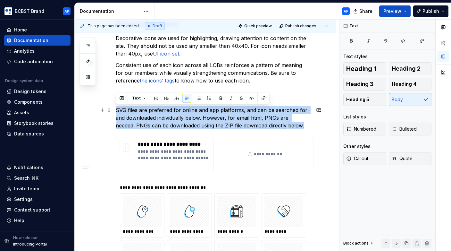
drag, startPoint x: 117, startPoint y: 110, endPoint x: 287, endPoint y: 126, distance: 170.9
click at [287, 126] on p "SVG files are preferred for online and app platforms, and can be searched for a…" at bounding box center [213, 117] width 195 height 23
copy p "SVG files are preferred for online and app platforms, and can be searched for a…"
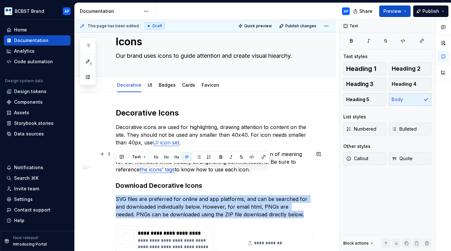
scroll to position [0, 0]
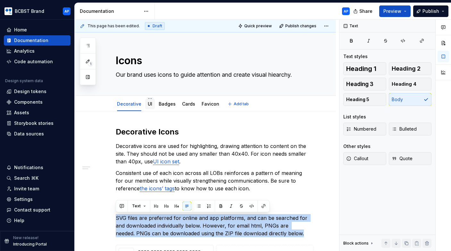
click at [149, 102] on link "UI" at bounding box center [150, 103] width 4 height 5
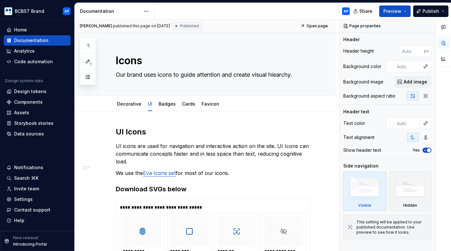
scroll to position [11, 0]
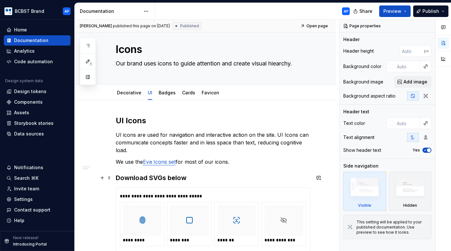
click at [215, 180] on h3 "Download SVGs below" at bounding box center [213, 177] width 195 height 9
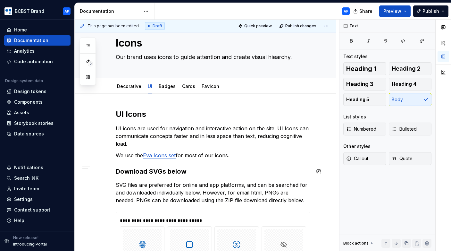
scroll to position [23, 0]
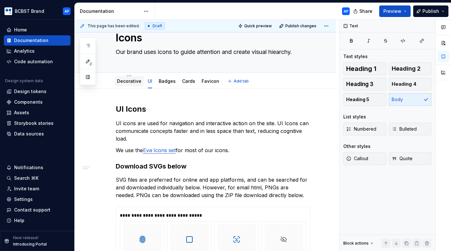
click at [129, 81] on link "Decorative" at bounding box center [129, 80] width 24 height 5
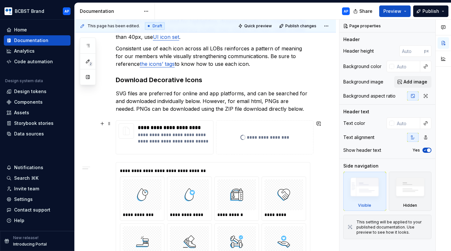
scroll to position [106, 0]
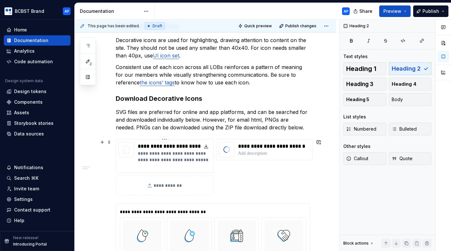
click at [168, 155] on p "**********" at bounding box center [174, 159] width 73 height 19
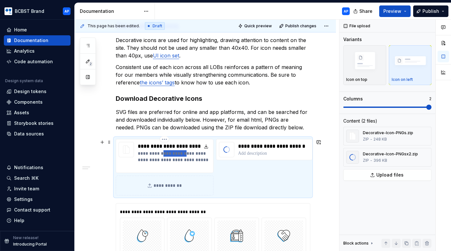
click at [168, 155] on p "**********" at bounding box center [174, 159] width 73 height 19
click at [243, 154] on p at bounding box center [274, 153] width 72 height 6
paste div
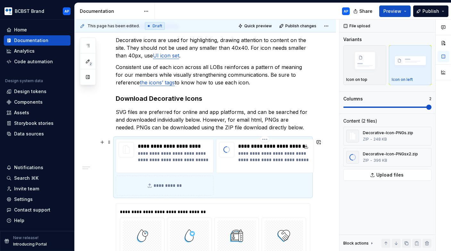
type textarea "*"
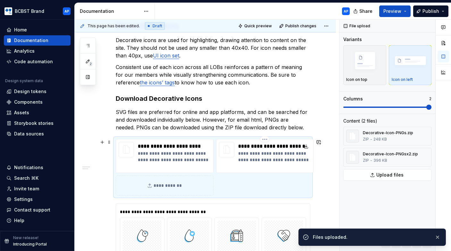
click at [297, 160] on p "**********" at bounding box center [274, 159] width 73 height 19
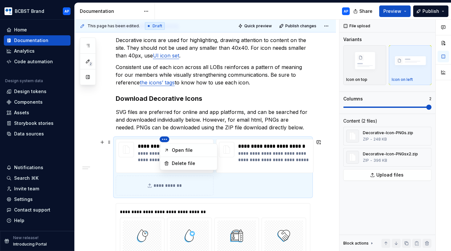
click at [163, 139] on html "BCBST Brand AP Home Documentation Analytics Code automation Design system data …" at bounding box center [225, 125] width 451 height 251
click at [172, 165] on div "Delete file" at bounding box center [193, 163] width 42 height 6
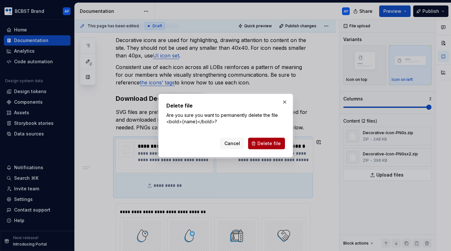
click at [268, 141] on span "Delete file" at bounding box center [268, 143] width 23 height 6
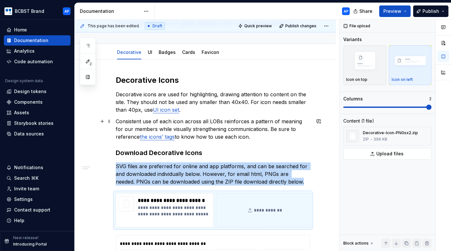
scroll to position [48, 0]
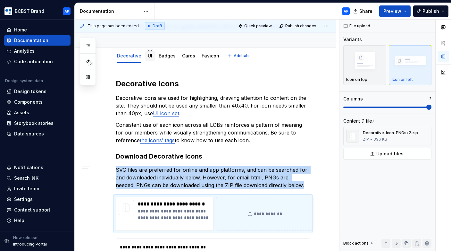
click at [150, 55] on link "UI" at bounding box center [150, 55] width 4 height 5
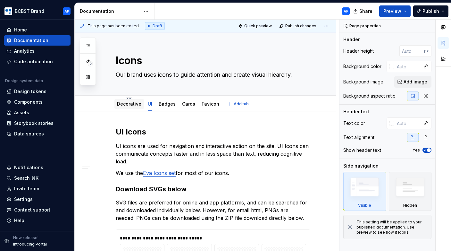
click at [133, 103] on link "Decorative" at bounding box center [129, 103] width 24 height 5
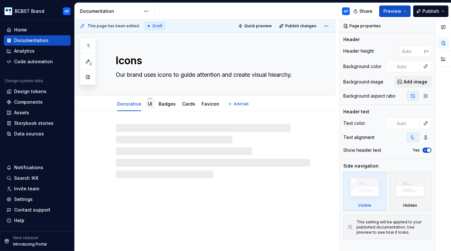
click at [150, 105] on link "UI" at bounding box center [150, 103] width 4 height 5
type textarea "*"
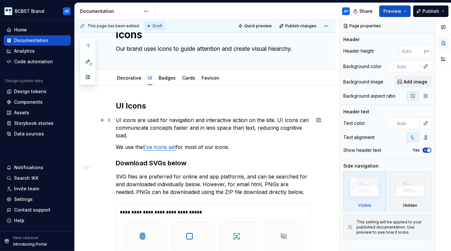
scroll to position [34, 0]
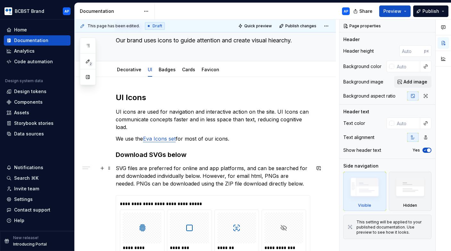
click at [291, 181] on p "SVG files are preferred for online and app platforms, and can be searched for a…" at bounding box center [213, 175] width 195 height 23
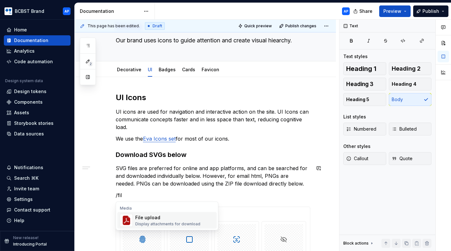
click at [191, 223] on div "Display attachments for download" at bounding box center [167, 223] width 65 height 5
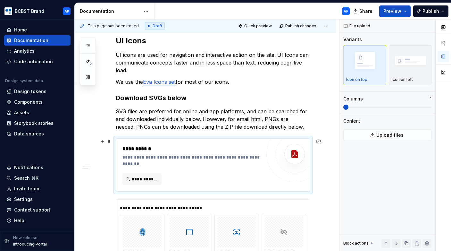
scroll to position [95, 0]
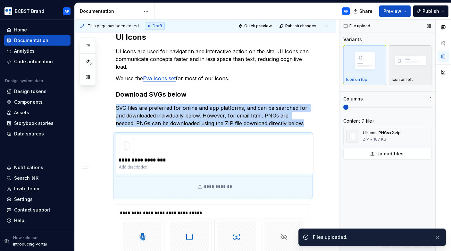
click at [415, 67] on img "button" at bounding box center [410, 61] width 37 height 25
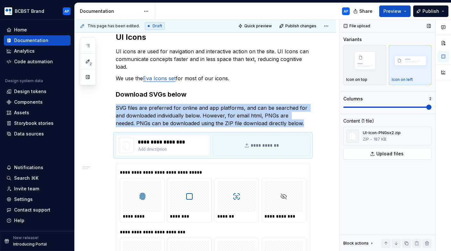
click at [426, 109] on span at bounding box center [428, 106] width 5 height 5
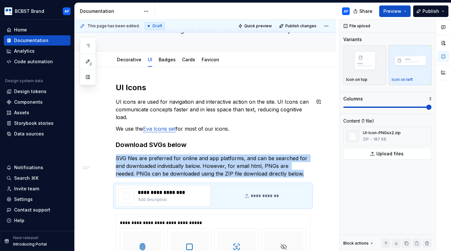
scroll to position [38, 0]
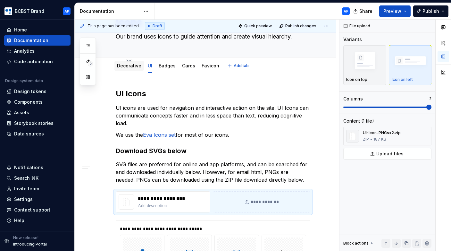
click at [134, 70] on div "Decorative" at bounding box center [128, 66] width 29 height 10
click at [133, 69] on div "Decorative" at bounding box center [129, 65] width 24 height 6
click at [131, 65] on link "Decorative" at bounding box center [129, 65] width 24 height 5
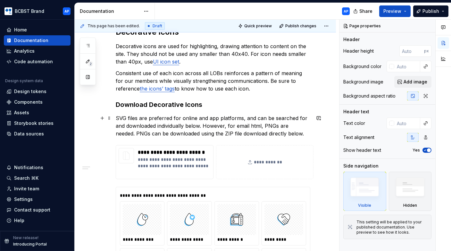
scroll to position [107, 0]
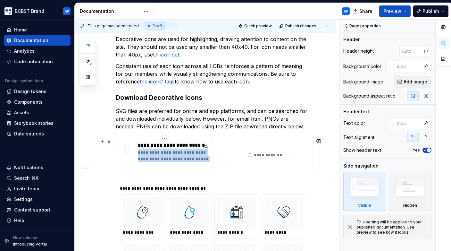
drag, startPoint x: 138, startPoint y: 152, endPoint x: 157, endPoint y: 165, distance: 22.4
click at [157, 165] on p "**********" at bounding box center [174, 158] width 73 height 19
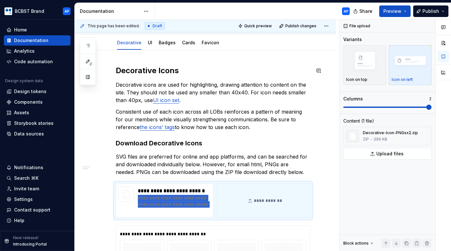
scroll to position [46, 0]
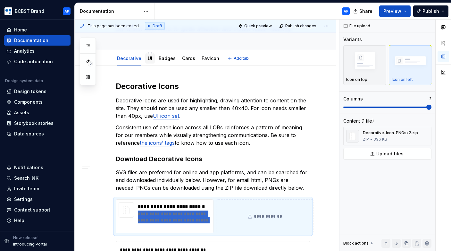
click at [148, 59] on link "UI" at bounding box center [150, 57] width 4 height 5
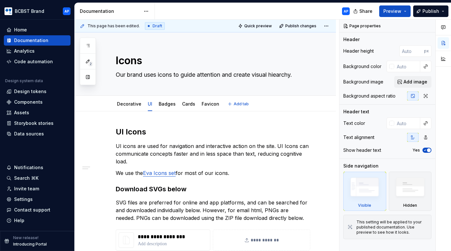
type textarea "*"
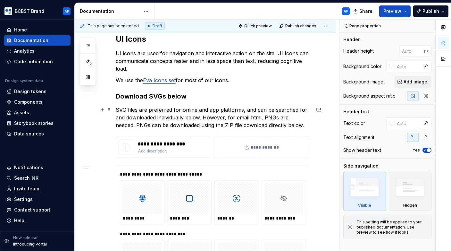
scroll to position [101, 0]
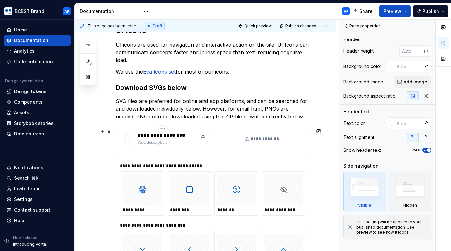
click at [151, 142] on p at bounding box center [163, 142] width 50 height 6
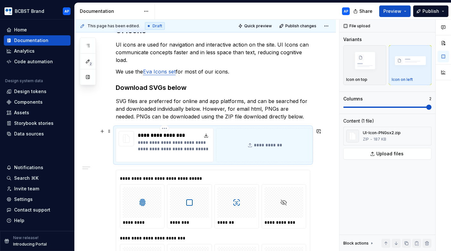
click at [154, 149] on p "**********" at bounding box center [174, 148] width 73 height 19
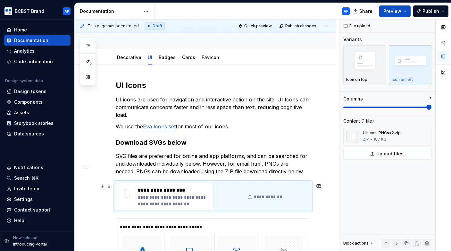
scroll to position [46, 0]
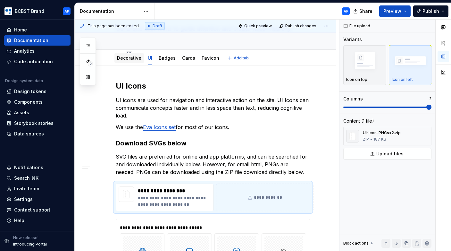
click at [131, 57] on link "Decorative" at bounding box center [129, 57] width 24 height 5
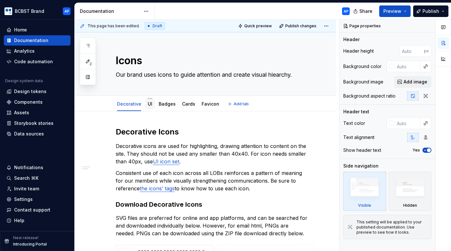
click at [151, 104] on link "UI" at bounding box center [150, 103] width 4 height 5
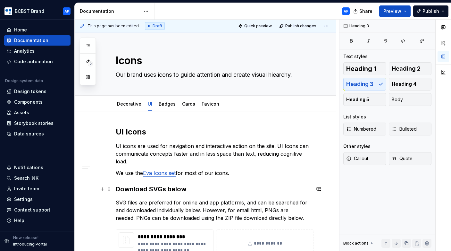
click at [156, 188] on h3 "Download SVGs below" at bounding box center [213, 188] width 195 height 9
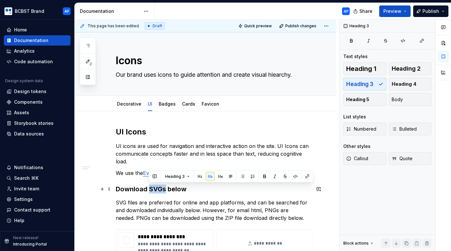
type textarea "*"
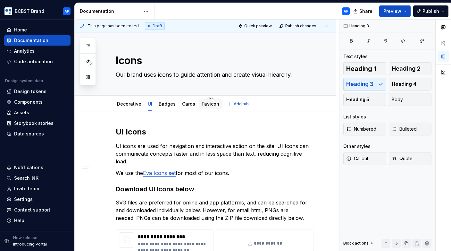
click at [211, 105] on link "Favicon" at bounding box center [211, 103] width 18 height 5
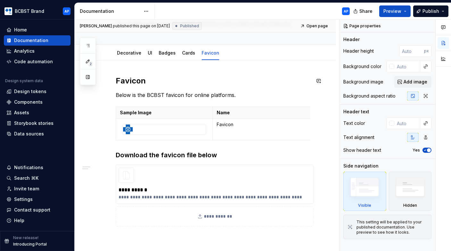
scroll to position [109, 0]
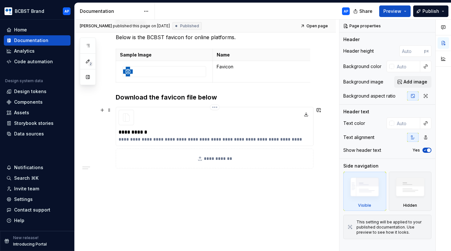
click at [228, 122] on div "**********" at bounding box center [215, 126] width 198 height 39
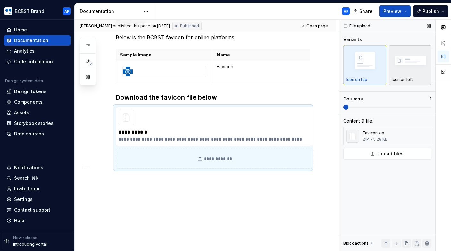
type textarea "*"
click at [417, 62] on img "button" at bounding box center [410, 61] width 37 height 25
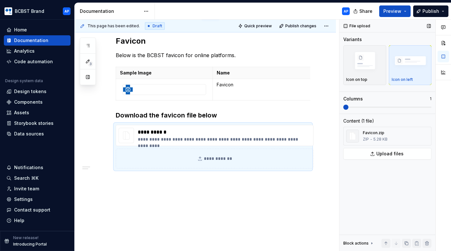
drag, startPoint x: 347, startPoint y: 103, endPoint x: 397, endPoint y: 105, distance: 50.4
click at [397, 105] on div "Columns 1" at bounding box center [387, 103] width 88 height 14
click at [348, 108] on span at bounding box center [345, 106] width 5 height 5
click at [368, 106] on span at bounding box center [387, 106] width 88 height 5
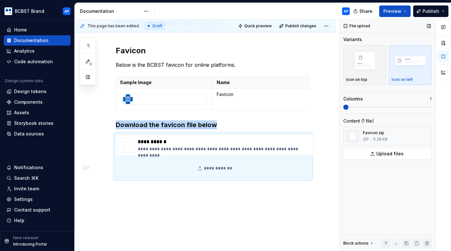
click at [395, 105] on span at bounding box center [387, 106] width 88 height 5
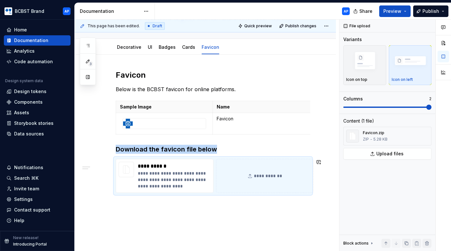
scroll to position [56, 0]
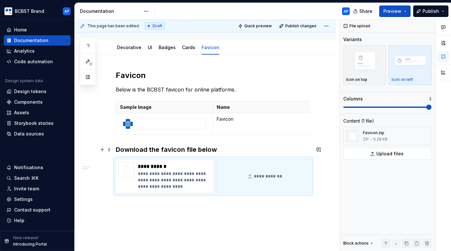
click at [162, 149] on h3 "Download the favicon file below" at bounding box center [213, 149] width 195 height 9
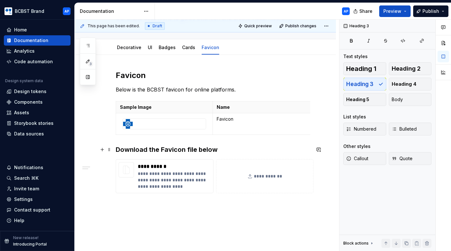
click at [188, 149] on h3 "Download the Favicon file below" at bounding box center [213, 149] width 195 height 9
click at [203, 149] on h3 "Download the Favicon File below" at bounding box center [213, 149] width 195 height 9
click at [439, 12] on button "Publish" at bounding box center [430, 11] width 35 height 12
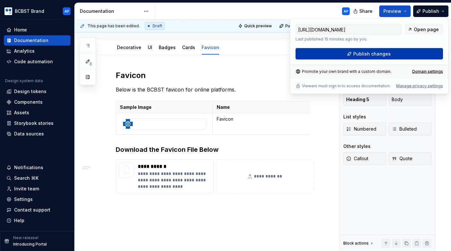
click at [417, 56] on button "Publish changes" at bounding box center [368, 54] width 147 height 12
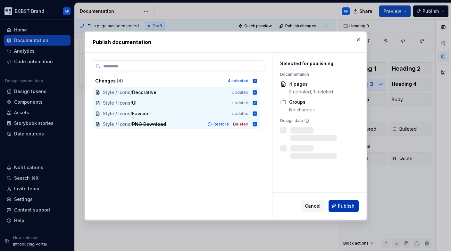
click at [347, 203] on span "Publish" at bounding box center [346, 205] width 17 height 6
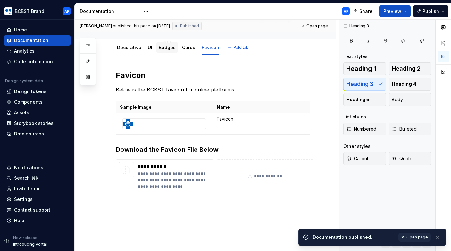
click at [162, 48] on link "Badges" at bounding box center [167, 47] width 17 height 5
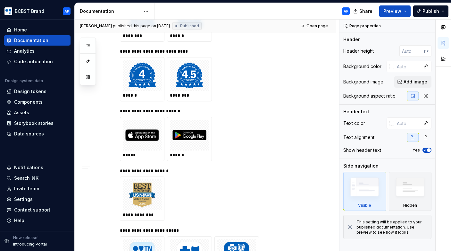
scroll to position [184, 0]
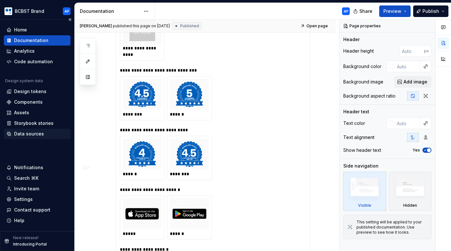
click at [33, 134] on div "Data sources" at bounding box center [29, 133] width 30 height 6
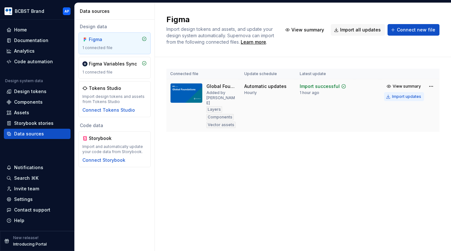
click at [400, 96] on div "Import updates" at bounding box center [406, 96] width 29 height 5
click at [34, 39] on div "Documentation" at bounding box center [31, 40] width 34 height 6
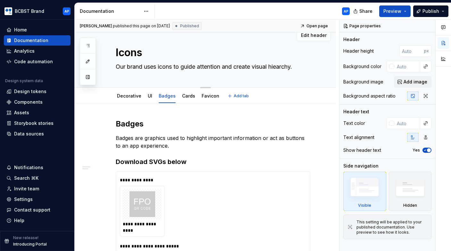
scroll to position [5, 0]
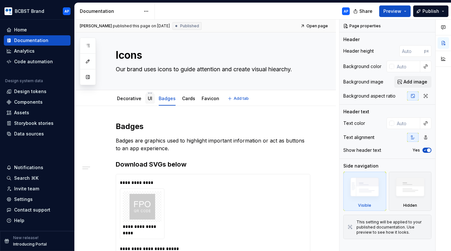
click at [148, 101] on link "UI" at bounding box center [150, 98] width 4 height 5
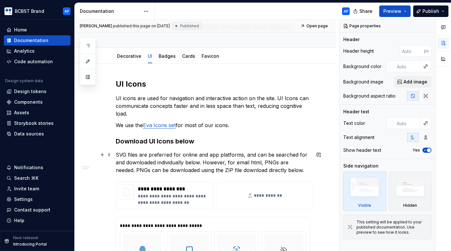
scroll to position [50, 0]
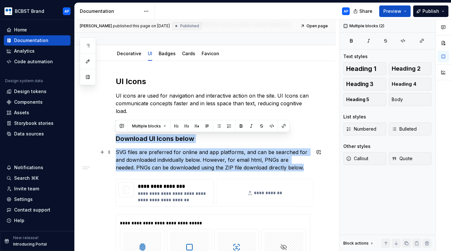
drag, startPoint x: 116, startPoint y: 138, endPoint x: 294, endPoint y: 170, distance: 181.0
copy div "Download UI Icons below SVG files are preferred for online and app platforms, a…"
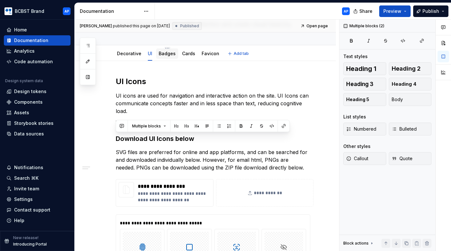
click at [168, 58] on div "Badges" at bounding box center [167, 53] width 22 height 10
click at [133, 56] on div "Decorative" at bounding box center [129, 53] width 24 height 6
click at [131, 55] on link "Decorative" at bounding box center [129, 53] width 24 height 5
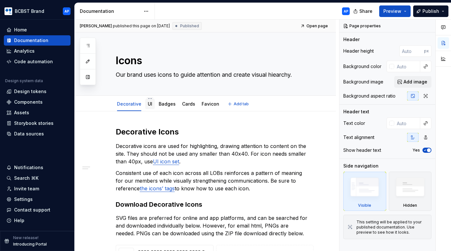
click at [150, 106] on link "UI" at bounding box center [150, 103] width 4 height 5
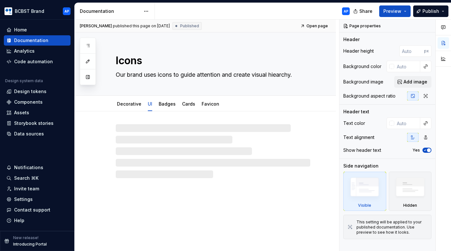
type textarea "*"
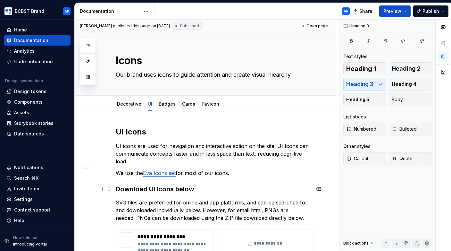
click at [186, 191] on h3 "Download UI Icons below" at bounding box center [213, 188] width 195 height 9
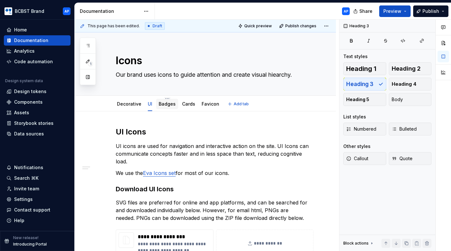
click at [170, 107] on div "Badges" at bounding box center [167, 104] width 17 height 6
click at [168, 108] on div "Badges" at bounding box center [167, 104] width 22 height 10
click at [166, 104] on link "Badges" at bounding box center [167, 103] width 17 height 5
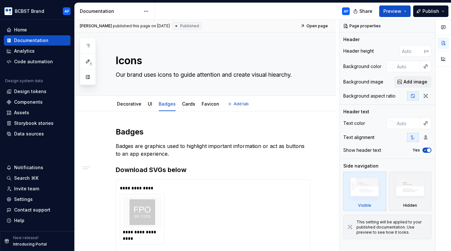
type textarea "*"
click at [158, 172] on h3 "Download SVGs below" at bounding box center [213, 169] width 195 height 9
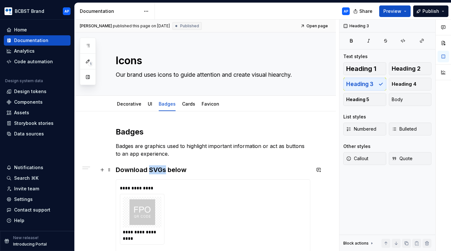
click at [158, 172] on h3 "Download SVGs below" at bounding box center [213, 169] width 195 height 9
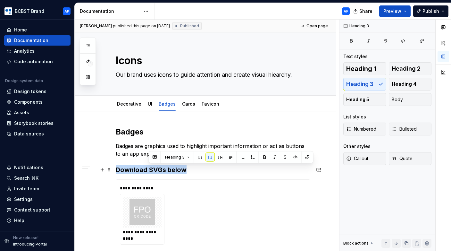
click at [158, 172] on h3 "Download SVGs below" at bounding box center [213, 169] width 195 height 9
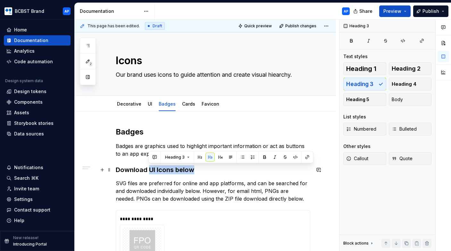
drag, startPoint x: 150, startPoint y: 170, endPoint x: 193, endPoint y: 170, distance: 43.6
click at [193, 170] on h3 "Download UI Icons below" at bounding box center [213, 169] width 195 height 9
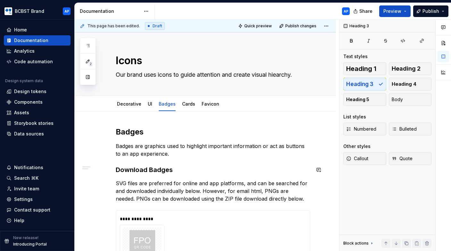
scroll to position [11, 0]
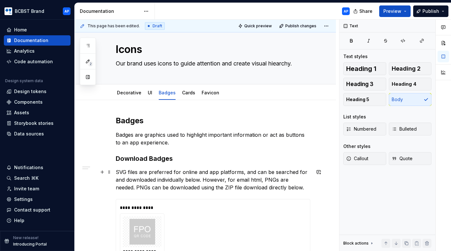
click at [296, 186] on p "SVG files are preferred for online and app platforms, and can be searched for a…" at bounding box center [213, 179] width 195 height 23
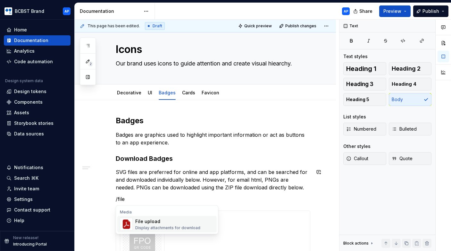
click at [195, 222] on div "File upload" at bounding box center [167, 221] width 65 height 6
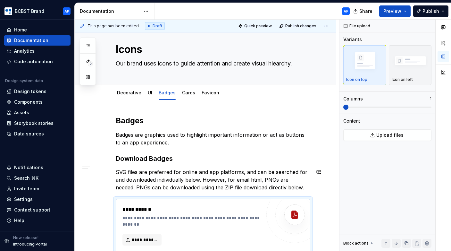
scroll to position [12, 0]
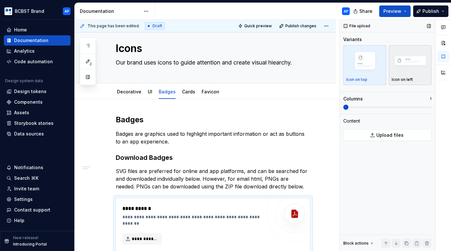
click at [410, 49] on img "button" at bounding box center [410, 61] width 37 height 25
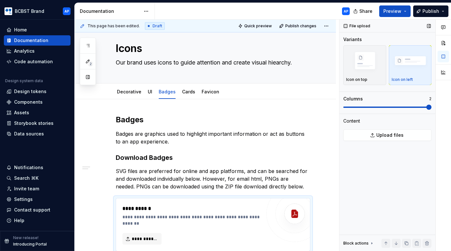
click at [426, 106] on span at bounding box center [428, 106] width 5 height 5
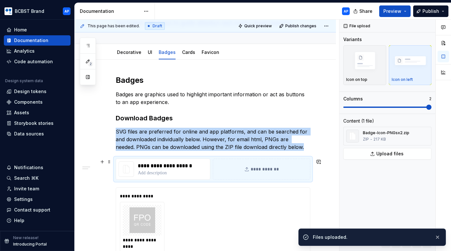
scroll to position [51, 0]
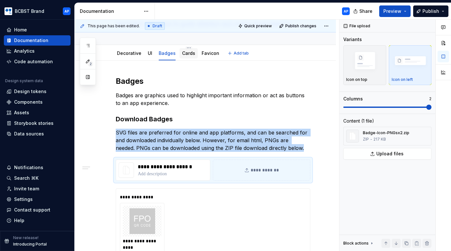
click at [184, 54] on link "Cards" at bounding box center [188, 52] width 13 height 5
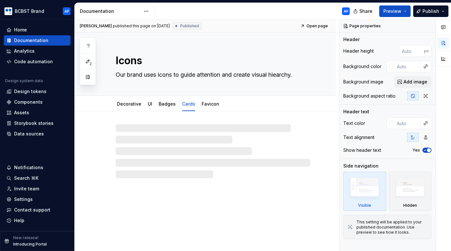
type textarea "*"
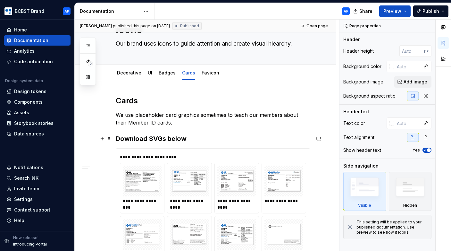
scroll to position [34, 0]
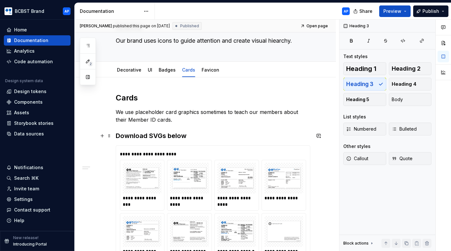
click at [170, 136] on h3 "Download SVGs below" at bounding box center [213, 135] width 195 height 9
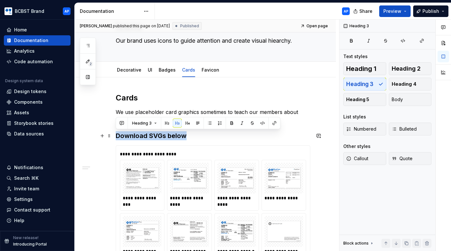
click at [170, 136] on h3 "Download SVGs below" at bounding box center [213, 135] width 195 height 9
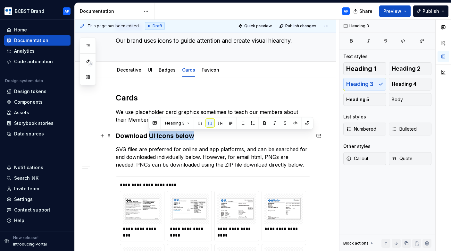
drag, startPoint x: 149, startPoint y: 135, endPoint x: 199, endPoint y: 135, distance: 50.3
click at [199, 135] on h3 "Download UI Icons below" at bounding box center [213, 135] width 195 height 9
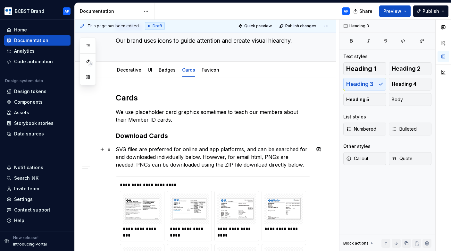
click at [287, 166] on p "SVG files are preferred for online and app platforms, and can be searched for a…" at bounding box center [213, 156] width 195 height 23
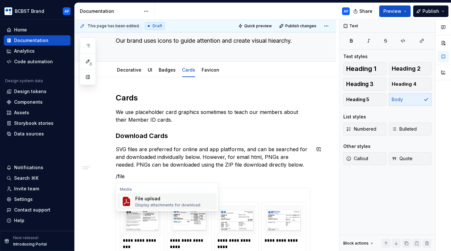
click at [179, 195] on div "File upload Display attachments for download" at bounding box center [174, 201] width 79 height 13
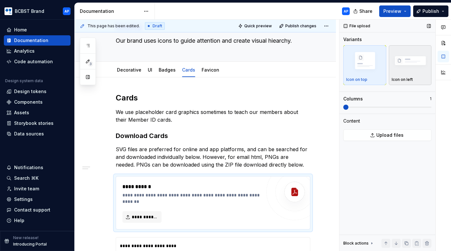
click at [407, 59] on img "button" at bounding box center [410, 61] width 37 height 25
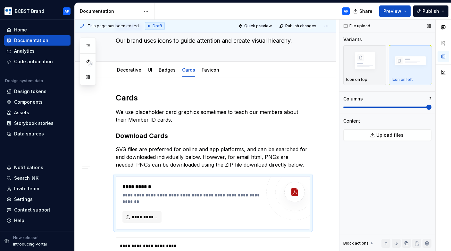
click at [416, 105] on span at bounding box center [387, 106] width 88 height 5
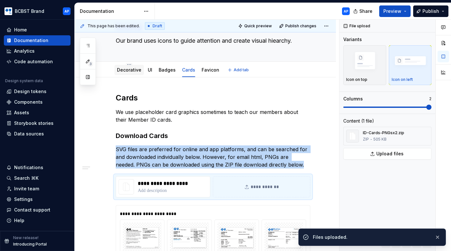
click at [133, 69] on link "Decorative" at bounding box center [129, 69] width 24 height 5
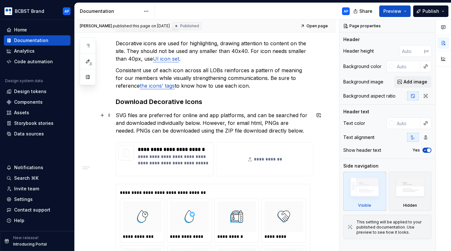
scroll to position [103, 0]
click at [152, 162] on p "**********" at bounding box center [174, 162] width 73 height 19
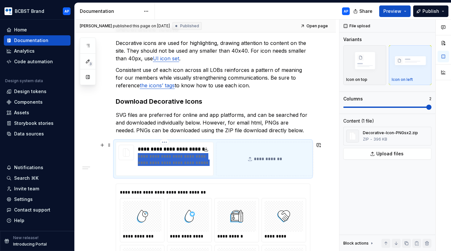
click at [152, 162] on p "**********" at bounding box center [174, 162] width 73 height 19
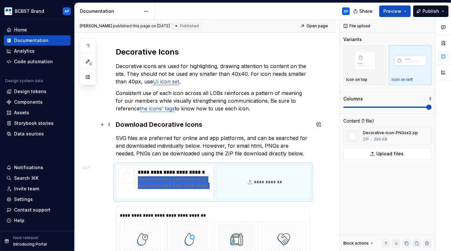
scroll to position [65, 0]
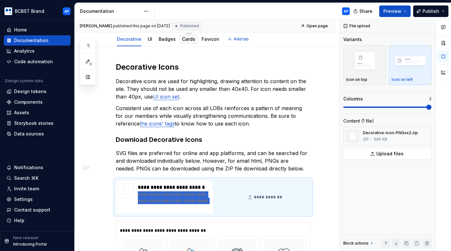
click at [183, 41] on link "Cards" at bounding box center [188, 38] width 13 height 5
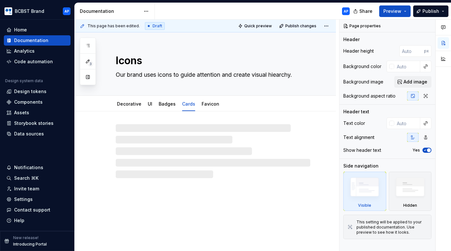
type textarea "*"
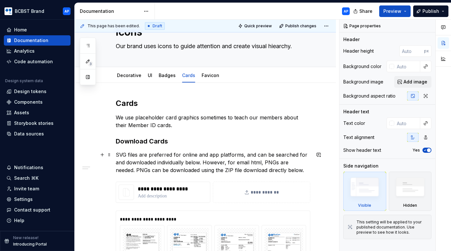
scroll to position [35, 0]
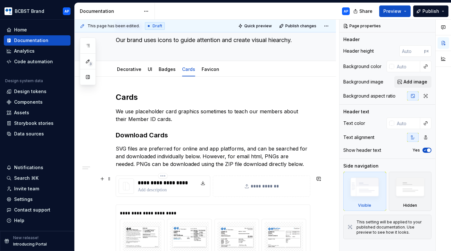
click at [158, 191] on p at bounding box center [165, 190] width 54 height 6
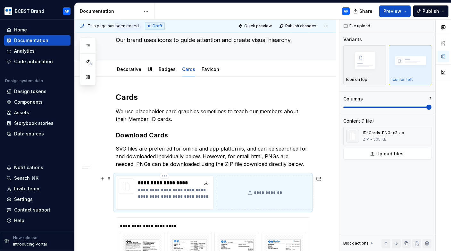
click at [155, 197] on p "**********" at bounding box center [174, 196] width 73 height 19
click at [171, 198] on p "**********" at bounding box center [174, 196] width 73 height 19
click at [164, 197] on p "**********" at bounding box center [174, 196] width 73 height 19
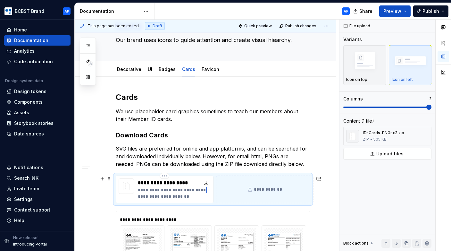
click at [196, 190] on p "**********" at bounding box center [174, 193] width 73 height 13
click at [189, 189] on p "**********" at bounding box center [174, 193] width 73 height 13
click at [165, 74] on div "Badges" at bounding box center [167, 69] width 22 height 12
click at [169, 71] on link "Badges" at bounding box center [167, 68] width 17 height 5
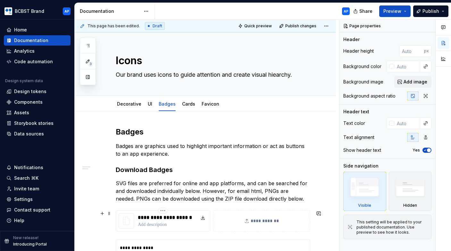
click at [170, 222] on p at bounding box center [168, 224] width 61 height 6
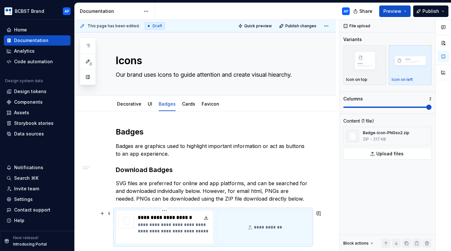
type textarea "*"
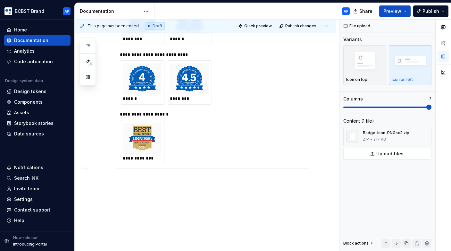
drag, startPoint x: 138, startPoint y: 231, endPoint x: 162, endPoint y: 231, distance: 24.0
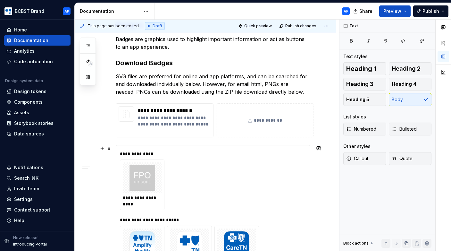
scroll to position [100, 0]
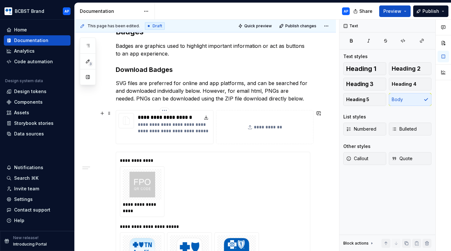
click at [144, 131] on p "**********" at bounding box center [174, 130] width 73 height 19
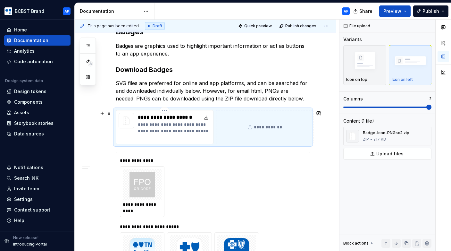
click at [166, 130] on p "**********" at bounding box center [174, 130] width 73 height 19
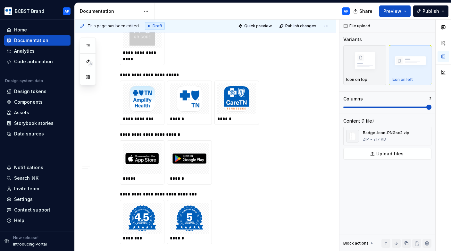
scroll to position [239, 0]
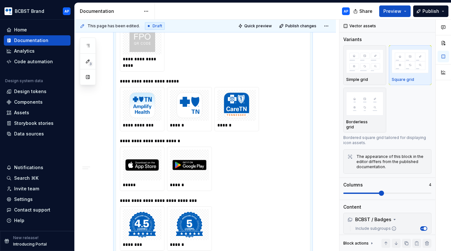
click at [260, 175] on div "***** ******" at bounding box center [213, 168] width 186 height 44
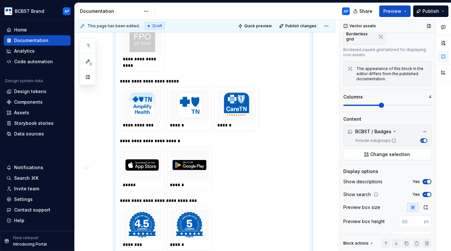
scroll to position [99, 0]
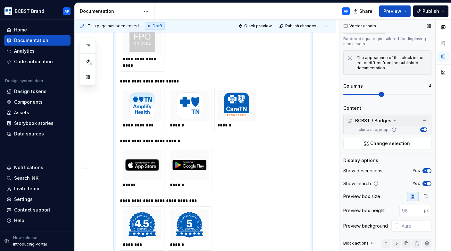
click at [395, 118] on icon at bounding box center [394, 120] width 5 height 5
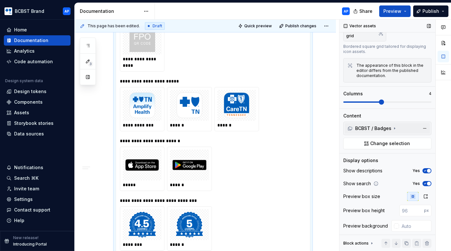
click at [393, 126] on icon at bounding box center [394, 128] width 5 height 5
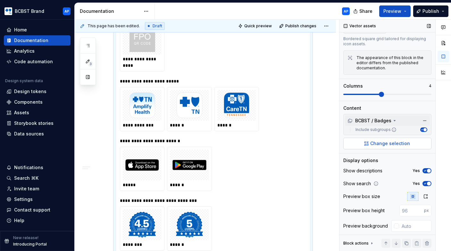
click at [393, 140] on span "Change selection" at bounding box center [390, 143] width 40 height 6
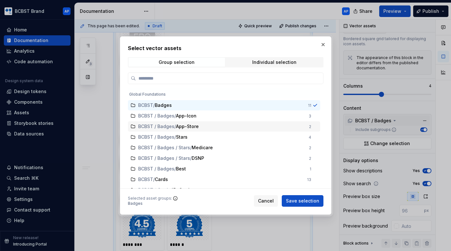
scroll to position [415, 0]
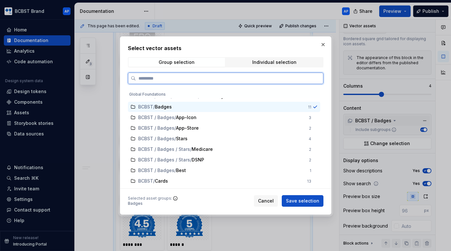
type textarea "*"
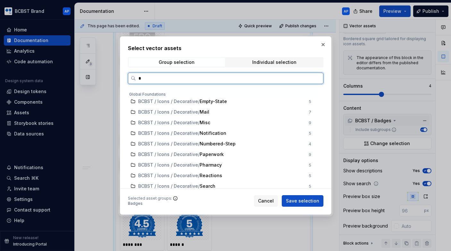
scroll to position [0, 0]
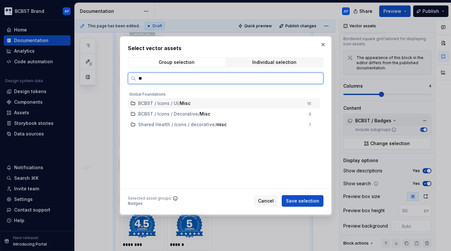
type input "*"
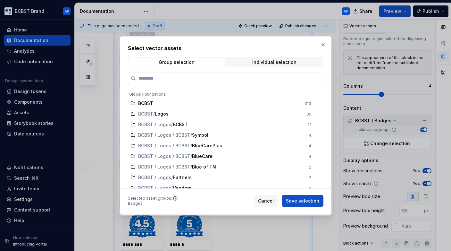
click at [272, 57] on div "Group selection Individual selection" at bounding box center [226, 62] width 196 height 10
click at [270, 63] on div "Individual selection" at bounding box center [274, 62] width 44 height 5
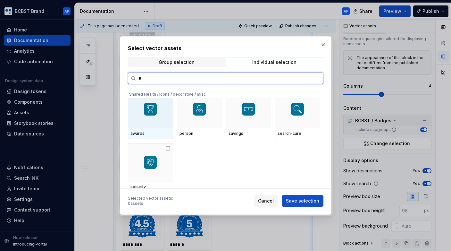
type input "**"
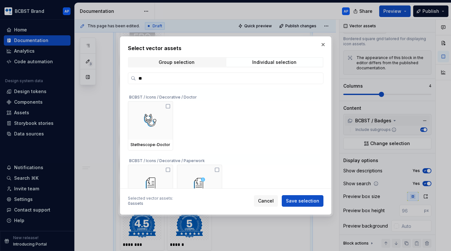
scroll to position [38, 0]
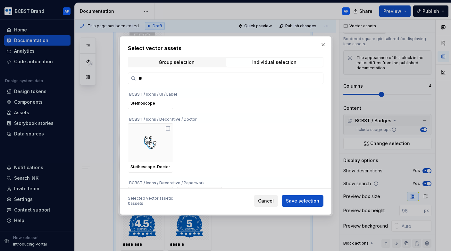
click at [263, 205] on button "Cancel" at bounding box center [266, 201] width 24 height 12
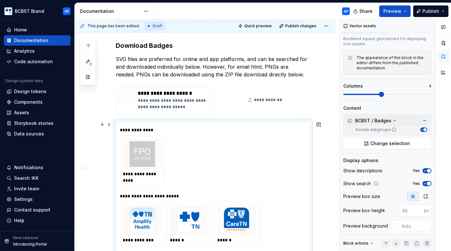
scroll to position [100, 0]
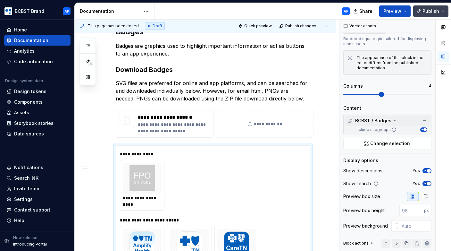
click at [440, 11] on button "Publish" at bounding box center [430, 11] width 35 height 12
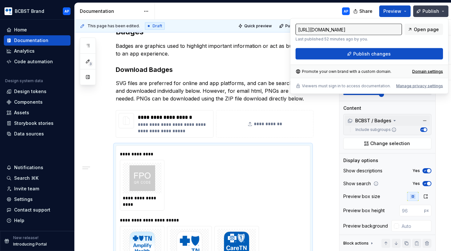
click at [440, 11] on button "Publish" at bounding box center [430, 11] width 35 height 12
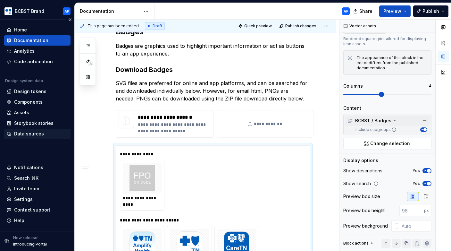
click at [45, 133] on div "Data sources" at bounding box center [37, 133] width 62 height 6
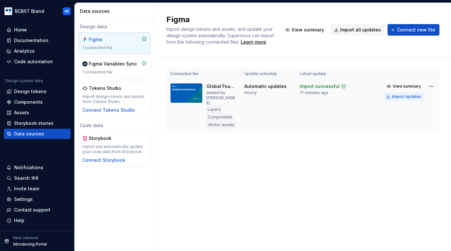
click at [405, 96] on div "Import updates" at bounding box center [406, 96] width 29 height 5
click at [412, 96] on div "Import updates" at bounding box center [406, 96] width 29 height 5
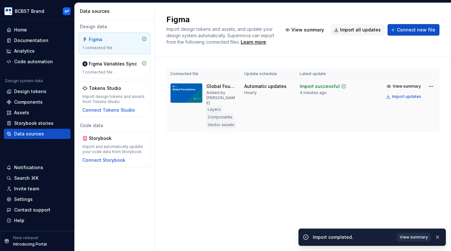
click at [412, 235] on span "View summary" at bounding box center [414, 236] width 28 height 5
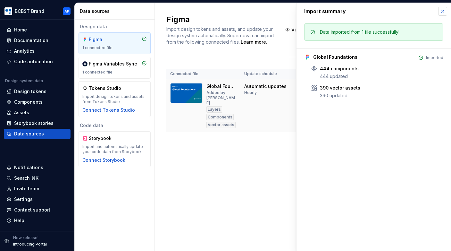
click at [446, 12] on button "button" at bounding box center [442, 11] width 9 height 9
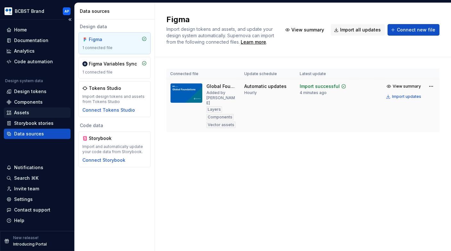
click at [39, 114] on div "Assets" at bounding box center [37, 112] width 62 height 6
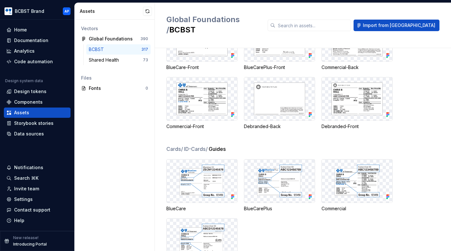
scroll to position [8179, 0]
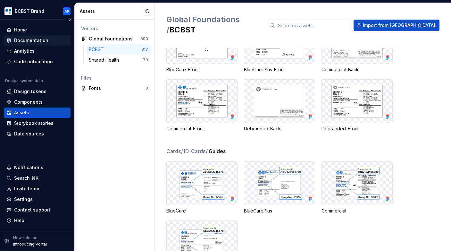
click at [46, 38] on div "Documentation" at bounding box center [31, 40] width 34 height 6
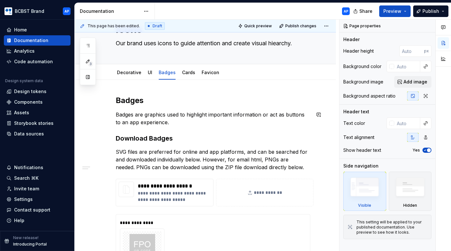
scroll to position [30, 0]
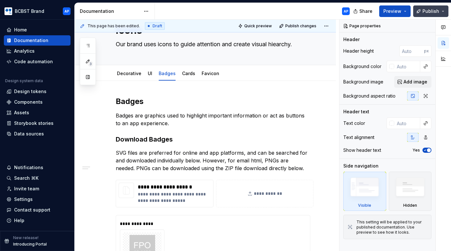
click at [443, 13] on button "Publish" at bounding box center [430, 11] width 35 height 12
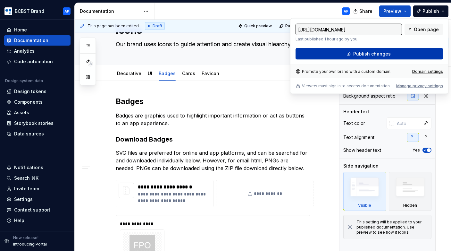
click at [421, 52] on button "Publish changes" at bounding box center [368, 54] width 147 height 12
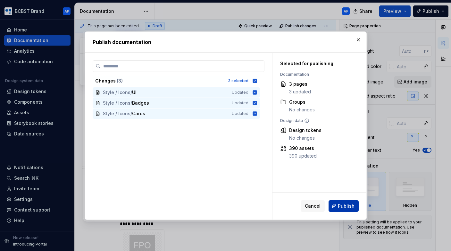
click at [351, 204] on span "Publish" at bounding box center [346, 205] width 17 height 6
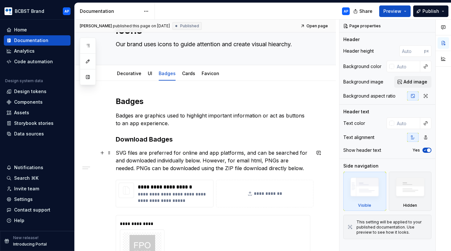
click at [168, 166] on p "SVG files are preferred for online and app platforms, and can be searched for a…" at bounding box center [213, 160] width 195 height 23
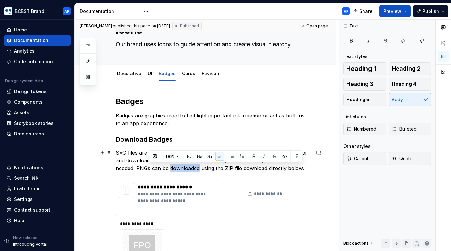
click at [168, 166] on p "SVG files are preferred for online and app platforms, and can be searched for a…" at bounding box center [213, 160] width 195 height 23
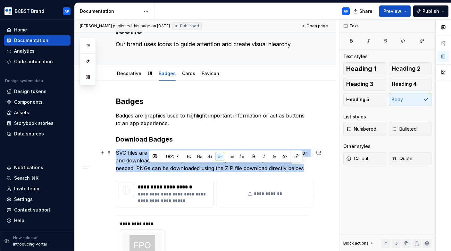
click at [168, 166] on p "SVG files are preferred for online and app platforms, and can be searched for a…" at bounding box center [213, 160] width 195 height 23
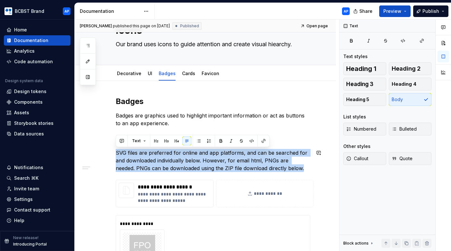
copy p "SVG files are preferred for online and app platforms, and can be searched for a…"
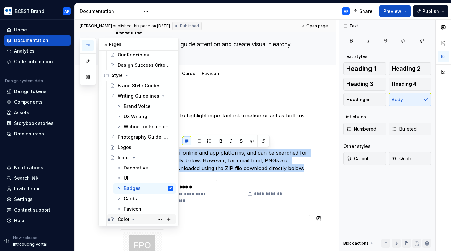
scroll to position [35, 0]
click at [138, 149] on div "Logos" at bounding box center [145, 147] width 55 height 9
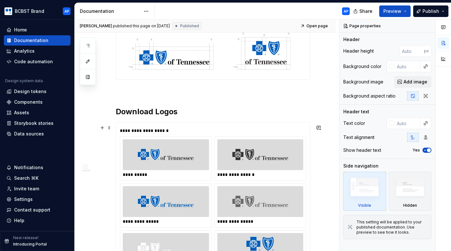
scroll to position [411, 0]
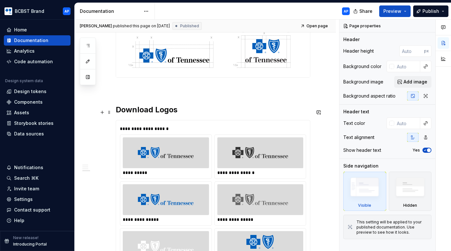
click at [221, 110] on h2 "Download Logos" at bounding box center [213, 109] width 195 height 10
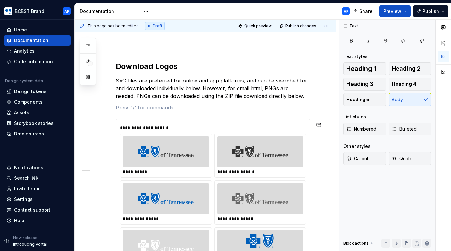
scroll to position [454, 0]
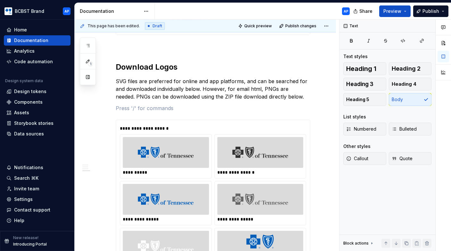
type textarea "*"
click at [193, 108] on p at bounding box center [213, 108] width 195 height 8
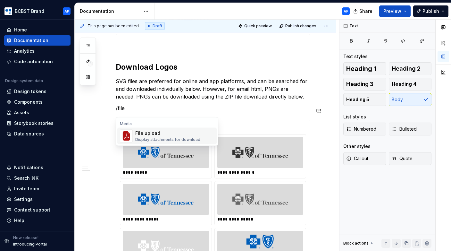
click at [150, 130] on div "File upload" at bounding box center [167, 133] width 65 height 6
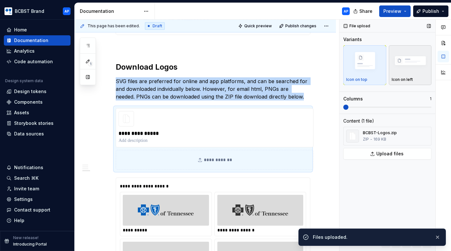
click at [417, 72] on img "button" at bounding box center [410, 61] width 37 height 25
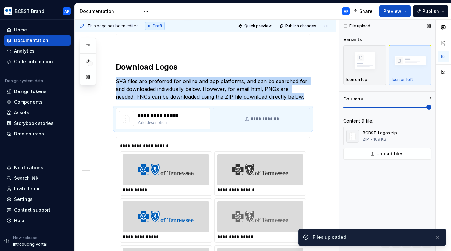
click at [426, 104] on span at bounding box center [428, 106] width 5 height 5
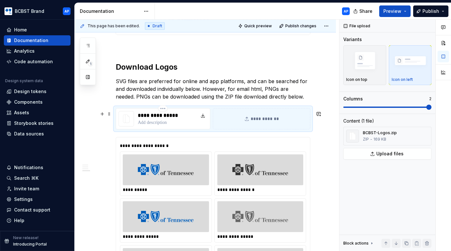
click at [155, 126] on p at bounding box center [161, 122] width 46 height 6
type textarea "*"
click at [165, 126] on p at bounding box center [161, 122] width 46 height 6
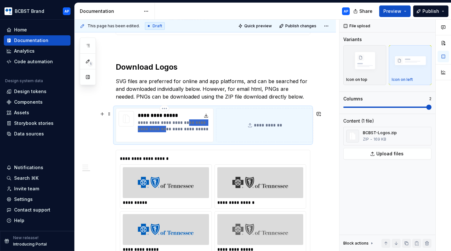
drag, startPoint x: 184, startPoint y: 126, endPoint x: 173, endPoint y: 129, distance: 11.5
click at [173, 129] on p "**********" at bounding box center [174, 128] width 73 height 19
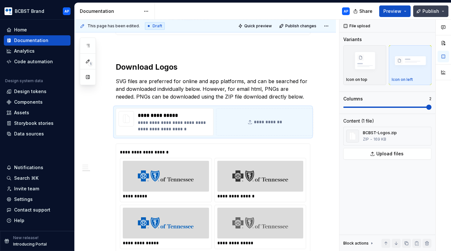
click at [433, 8] on span "Publish" at bounding box center [430, 11] width 17 height 6
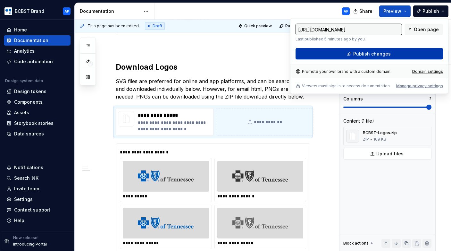
click at [403, 54] on button "Publish changes" at bounding box center [368, 54] width 147 height 12
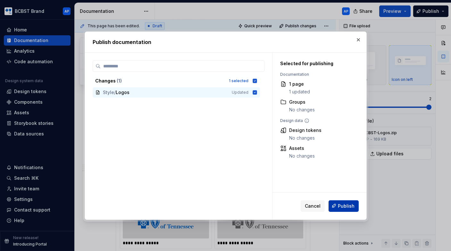
click at [348, 208] on span "Publish" at bounding box center [346, 205] width 17 height 6
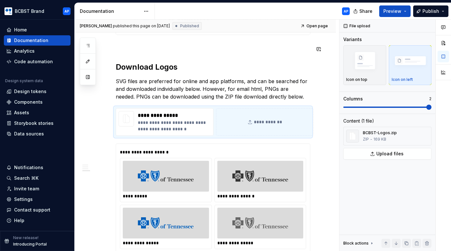
type textarea "*"
